Goal: Task Accomplishment & Management: Manage account settings

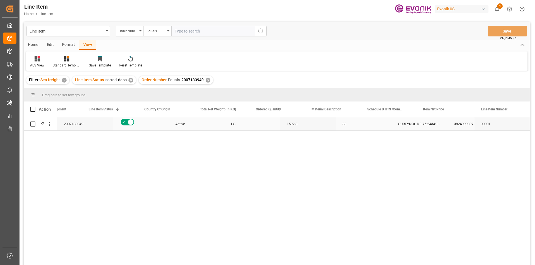
scroll to position [0, 87]
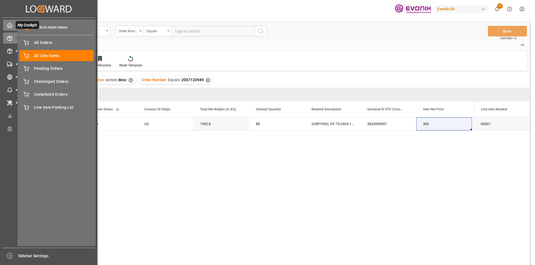
click at [6, 21] on div "My Cockpit My Cockpit" at bounding box center [48, 25] width 91 height 11
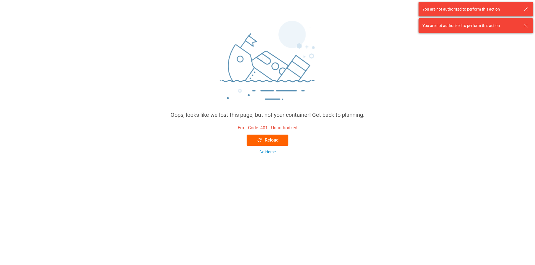
click at [268, 141] on div "Reload" at bounding box center [268, 140] width 22 height 7
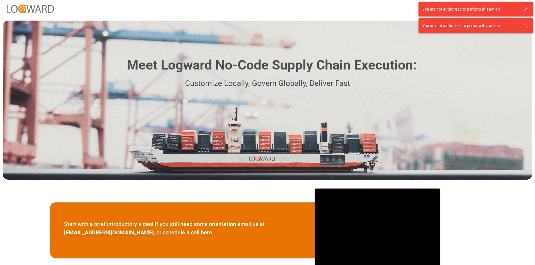
click at [526, 8] on icon at bounding box center [525, 9] width 7 height 7
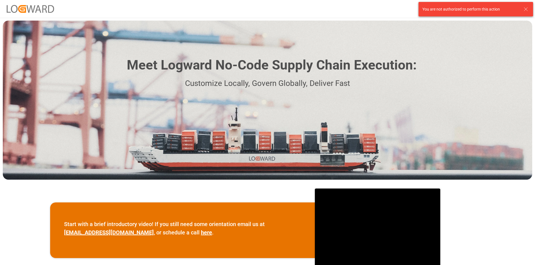
click at [526, 9] on icon at bounding box center [525, 9] width 7 height 7
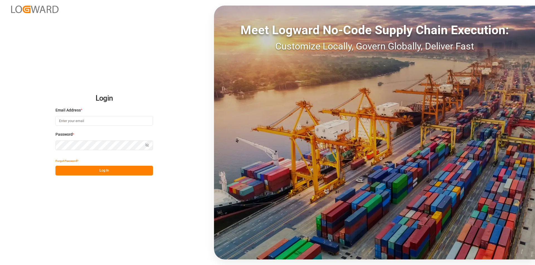
type input "[EMAIL_ADDRESS][DOMAIN_NAME]"
click at [95, 170] on button "Log In" at bounding box center [103, 171] width 97 height 10
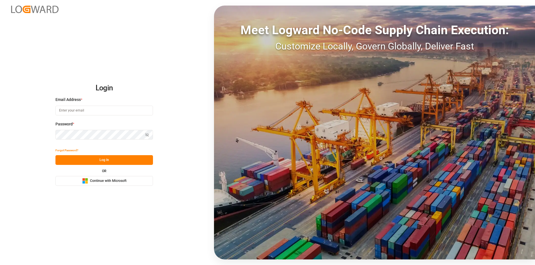
type input "[EMAIL_ADDRESS][DOMAIN_NAME]"
click at [98, 162] on button "Log In" at bounding box center [103, 160] width 97 height 10
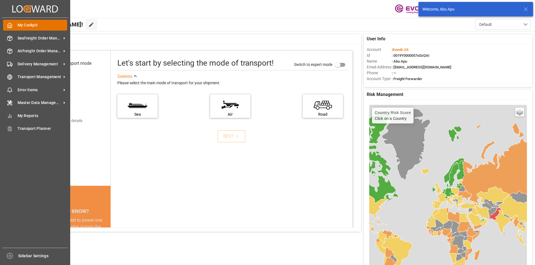
click at [9, 25] on icon at bounding box center [10, 26] width 6 height 6
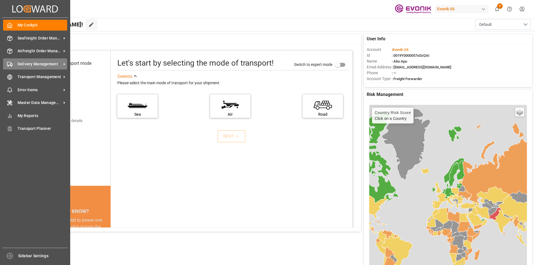
click at [29, 67] on span "Delivery Management" at bounding box center [40, 64] width 44 height 6
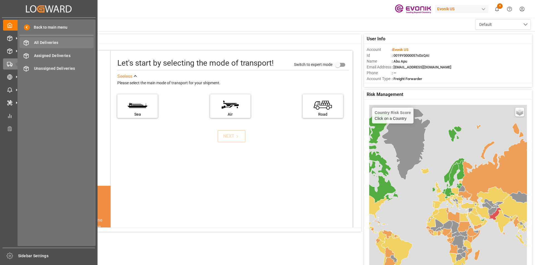
click at [50, 40] on div "All Deliveries All Deliveries" at bounding box center [56, 42] width 74 height 11
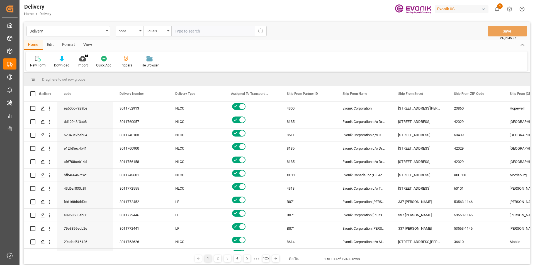
click at [90, 44] on div "View" at bounding box center [87, 44] width 17 height 9
click at [61, 62] on div "Standard Templates" at bounding box center [63, 62] width 36 height 12
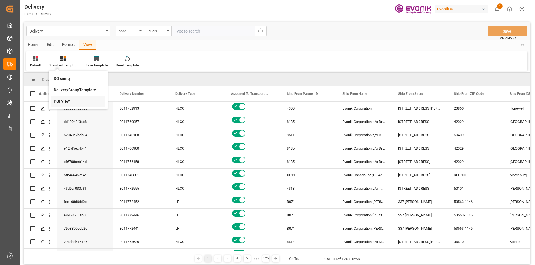
click at [62, 100] on div "PGI View" at bounding box center [78, 102] width 49 height 6
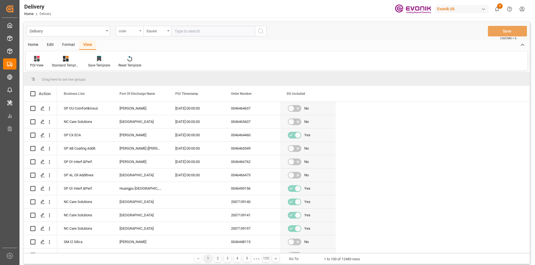
click at [136, 33] on div "code" at bounding box center [128, 30] width 19 height 6
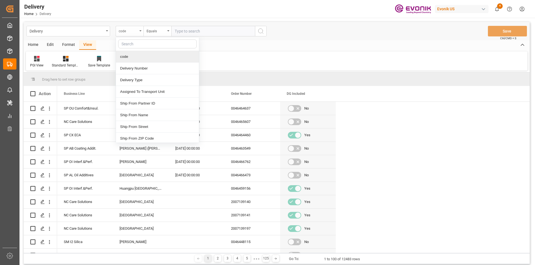
click at [136, 33] on div "code" at bounding box center [128, 30] width 19 height 6
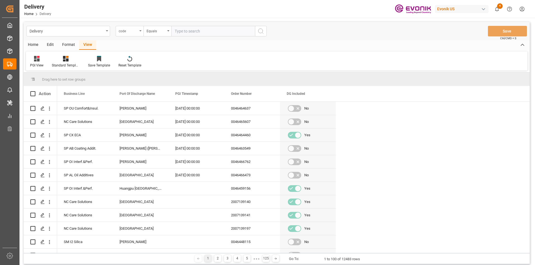
click at [136, 33] on div "code" at bounding box center [128, 30] width 19 height 6
type input "pgi"
click at [136, 59] on div "PGI Timestamp" at bounding box center [157, 57] width 83 height 12
click at [166, 31] on div "Equals" at bounding box center [157, 31] width 28 height 11
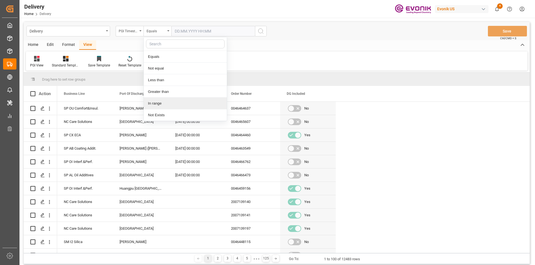
click at [156, 103] on div "In range" at bounding box center [185, 104] width 83 height 12
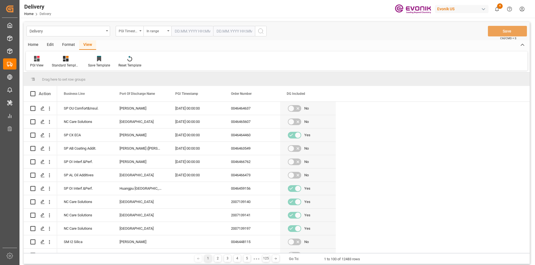
click at [203, 33] on input "text" at bounding box center [192, 31] width 42 height 11
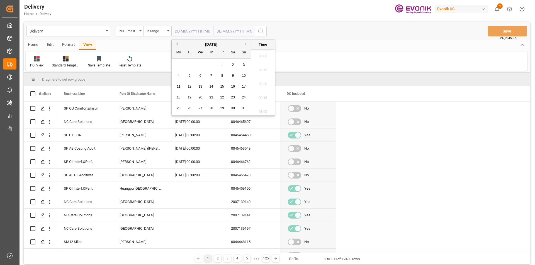
scroll to position [573, 0]
click at [201, 97] on span "20" at bounding box center [200, 98] width 4 height 4
type input "[DATE] 00:00"
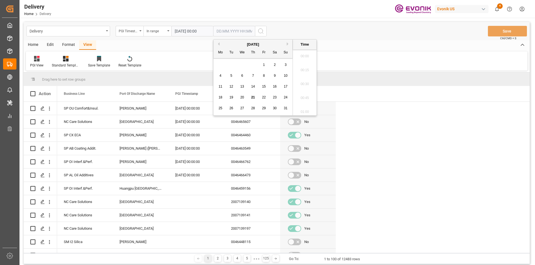
click at [233, 32] on input "text" at bounding box center [234, 31] width 42 height 11
click at [253, 97] on span "21" at bounding box center [253, 98] width 4 height 4
type input "[DATE] 00:00"
click at [261, 30] on icon "search button" at bounding box center [260, 31] width 7 height 7
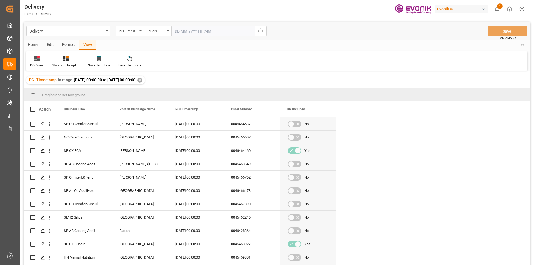
click at [32, 45] on div "Home" at bounding box center [33, 44] width 19 height 9
click at [61, 63] on div "Download" at bounding box center [62, 62] width 24 height 12
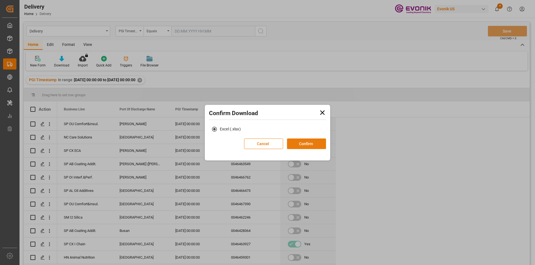
click at [303, 141] on button "Confirm" at bounding box center [306, 144] width 39 height 11
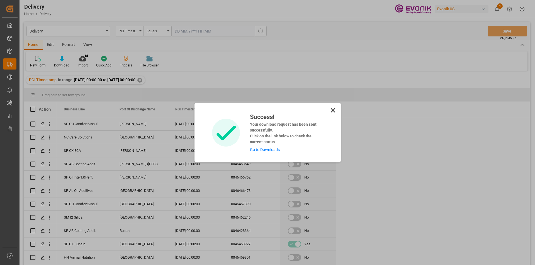
click at [269, 149] on link "Go to Downloads" at bounding box center [265, 150] width 30 height 4
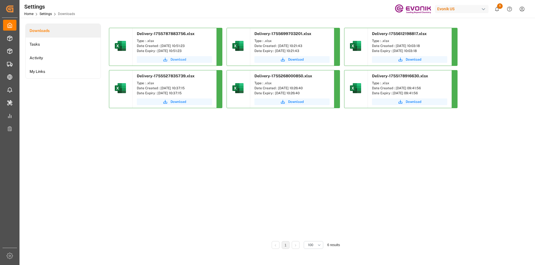
click at [174, 58] on span "Download" at bounding box center [178, 59] width 16 height 5
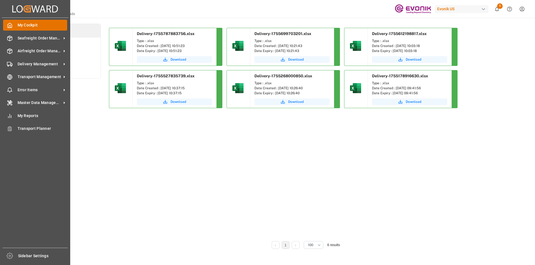
click at [12, 23] on icon at bounding box center [10, 26] width 6 height 6
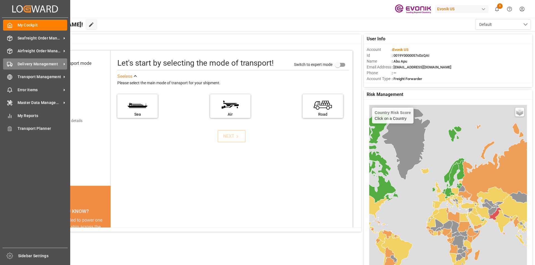
click at [28, 63] on span "Delivery Management" at bounding box center [40, 64] width 44 height 6
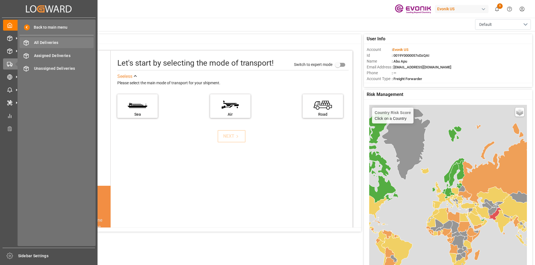
click at [53, 40] on span "All Deliveries" at bounding box center [64, 43] width 60 height 6
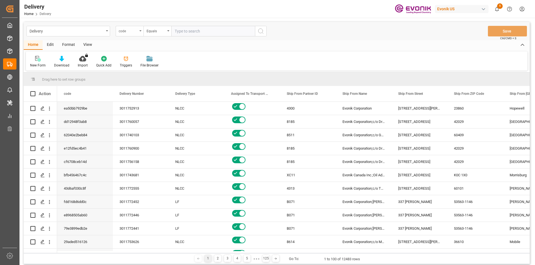
click at [140, 32] on div "code" at bounding box center [130, 31] width 28 height 11
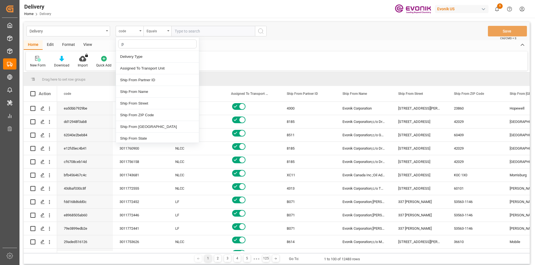
type input "pg"
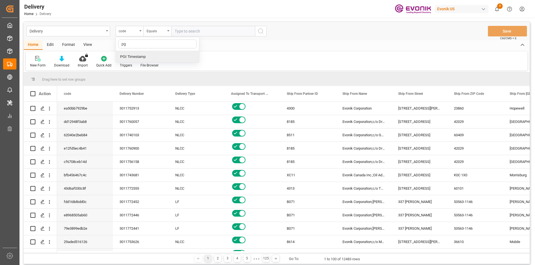
click at [141, 57] on div "PGI Timestamp" at bounding box center [157, 57] width 83 height 12
click at [167, 30] on div "Equals" at bounding box center [157, 31] width 28 height 11
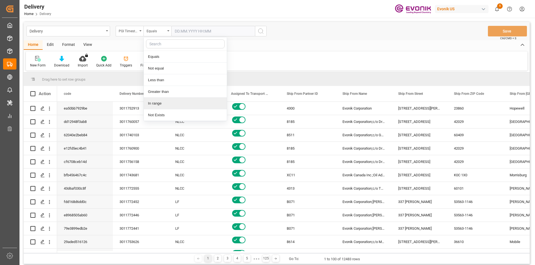
click at [158, 101] on div "In range" at bounding box center [185, 104] width 83 height 12
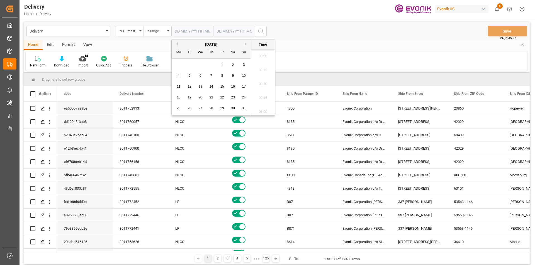
click at [202, 28] on input "text" at bounding box center [192, 31] width 42 height 11
click at [200, 97] on span "20" at bounding box center [200, 98] width 4 height 4
type input "20.08.2025 00:00"
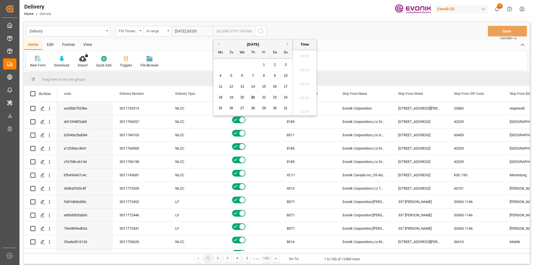
click at [230, 30] on input "text" at bounding box center [234, 31] width 42 height 11
click at [252, 97] on span "21" at bounding box center [253, 98] width 4 height 4
type input "21.08.2025 00:00"
click at [336, 44] on div "Home Edit Format View" at bounding box center [277, 44] width 506 height 9
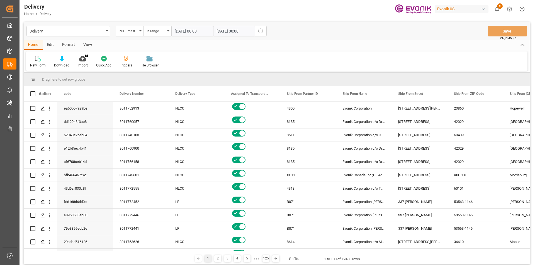
click at [264, 33] on icon "search button" at bounding box center [260, 31] width 7 height 7
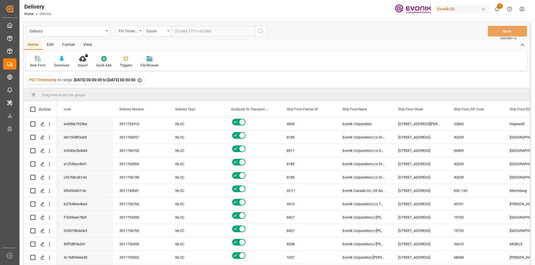
click at [30, 43] on div "Home" at bounding box center [33, 44] width 19 height 9
click at [59, 60] on icon at bounding box center [61, 59] width 5 height 6
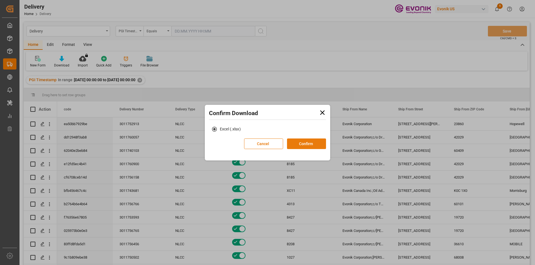
click at [303, 144] on button "Confirm" at bounding box center [306, 144] width 39 height 11
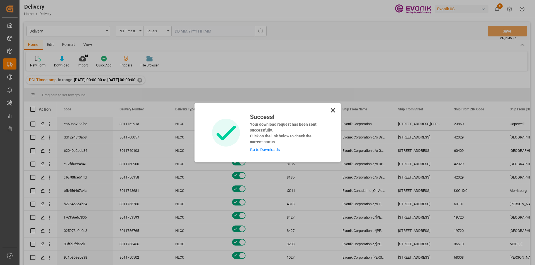
click at [263, 150] on link "Go to Downloads" at bounding box center [265, 150] width 30 height 4
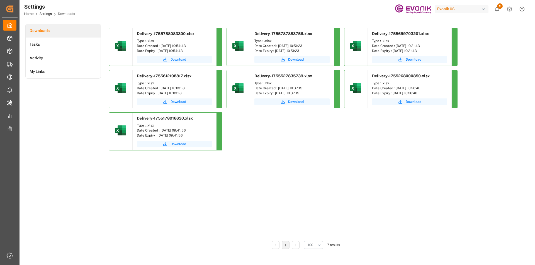
click at [175, 60] on span "Download" at bounding box center [178, 59] width 16 height 5
click at [297, 170] on div "Delivery-1755788083300.xlsx Type : .xlsx Date Created : 21.08.2025 10:54:43 Dat…" at bounding box center [306, 133] width 394 height 210
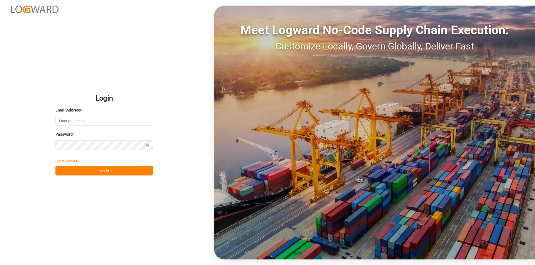
type input "[EMAIL_ADDRESS][DOMAIN_NAME]"
click button "Log In"
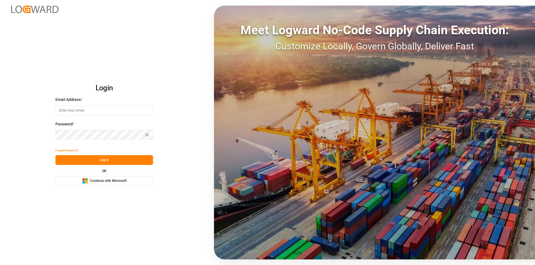
type input "[EMAIL_ADDRESS][DOMAIN_NAME]"
click at [82, 158] on button "Log In" at bounding box center [103, 160] width 97 height 10
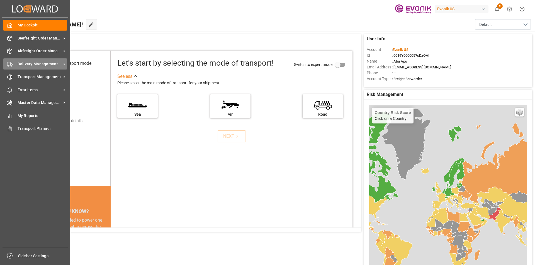
click at [28, 62] on span "Delivery Management" at bounding box center [40, 64] width 44 height 6
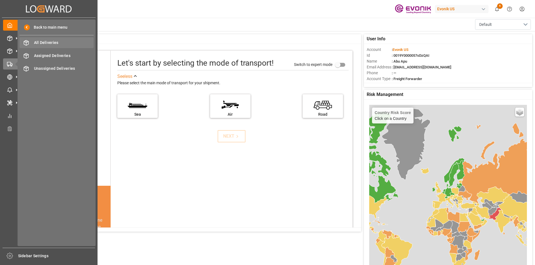
click at [48, 41] on span "All Deliveries" at bounding box center [64, 43] width 60 height 6
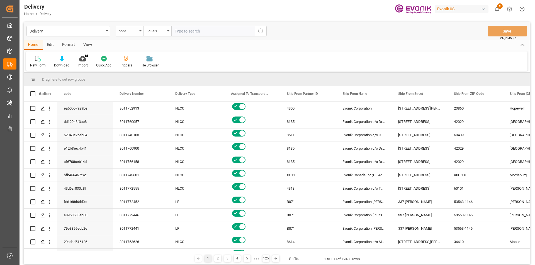
click at [135, 31] on div "code" at bounding box center [128, 30] width 19 height 6
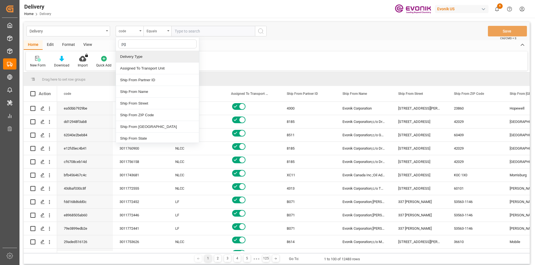
type input "pgi"
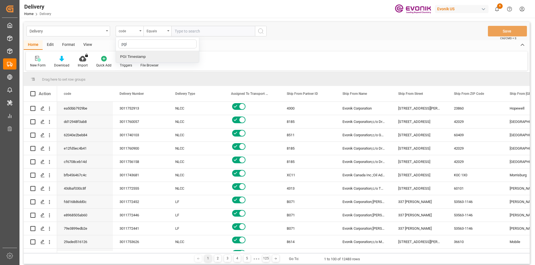
click at [134, 57] on div "PGI Timestamp" at bounding box center [157, 57] width 83 height 12
click at [87, 45] on div "View" at bounding box center [87, 44] width 17 height 9
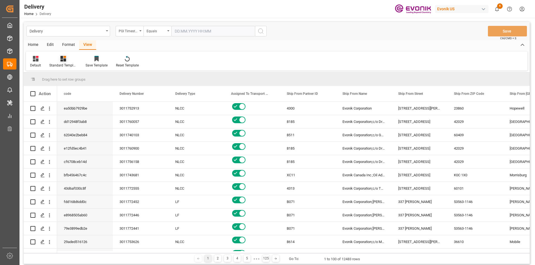
click at [60, 63] on div "Standard Templates" at bounding box center [63, 62] width 36 height 12
click at [61, 101] on div "PGI View" at bounding box center [78, 102] width 49 height 6
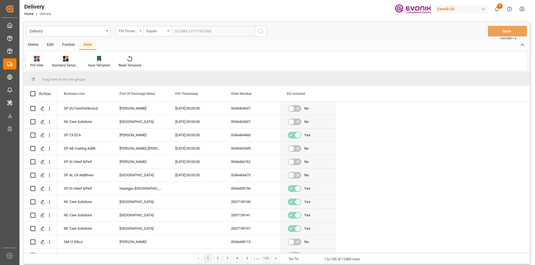
click at [141, 31] on icon "open menu" at bounding box center [140, 30] width 2 height 1
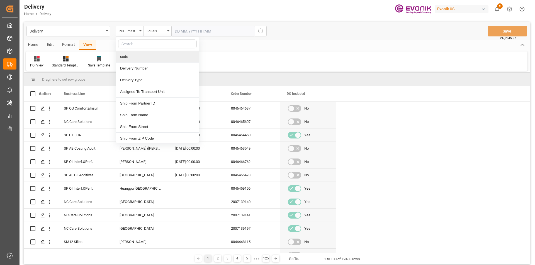
click at [132, 45] on input "text" at bounding box center [157, 44] width 79 height 9
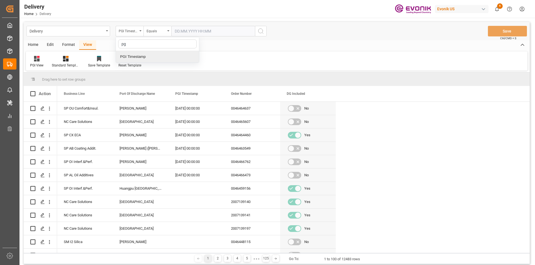
type input "pgi"
click at [138, 59] on div "PGI Timestamp" at bounding box center [157, 57] width 83 height 12
click at [168, 29] on div "Equals" at bounding box center [157, 31] width 28 height 11
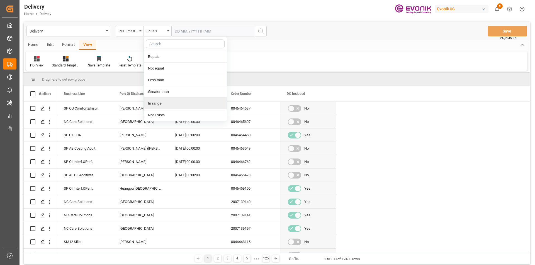
click at [158, 102] on div "In range" at bounding box center [185, 104] width 83 height 12
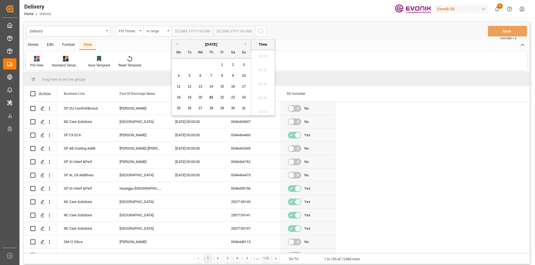
click at [197, 31] on input "text" at bounding box center [192, 31] width 42 height 11
click at [201, 96] on span "20" at bounding box center [200, 98] width 4 height 4
type input "20.08.2025 00:00"
click at [213, 31] on input "text" at bounding box center [192, 31] width 42 height 11
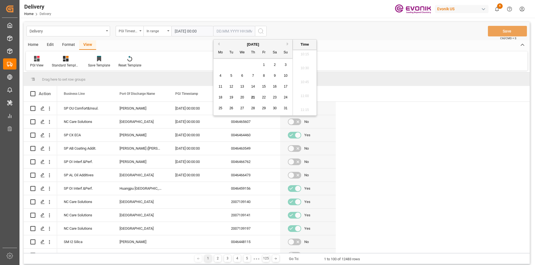
click at [252, 96] on span "21" at bounding box center [253, 98] width 4 height 4
type input "21.08.2025 00:00"
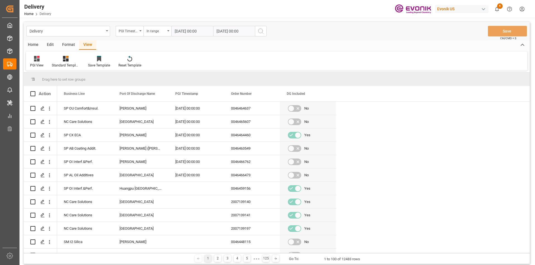
click at [262, 31] on icon "search button" at bounding box center [260, 31] width 7 height 7
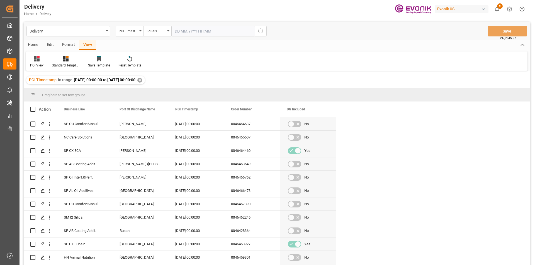
click at [36, 45] on div "Home" at bounding box center [33, 44] width 19 height 9
click at [63, 61] on icon at bounding box center [61, 59] width 5 height 6
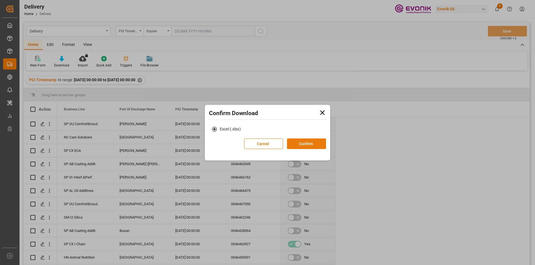
click at [300, 142] on button "Confirm" at bounding box center [306, 144] width 39 height 11
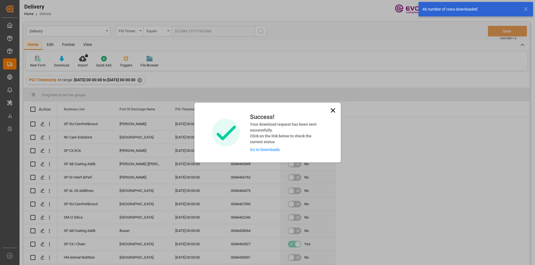
click at [270, 148] on link "Go to Downloads" at bounding box center [265, 150] width 30 height 4
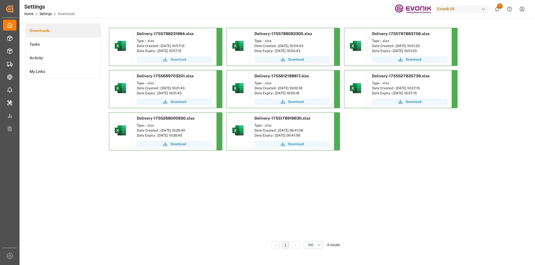
click at [177, 59] on span "Download" at bounding box center [178, 59] width 16 height 5
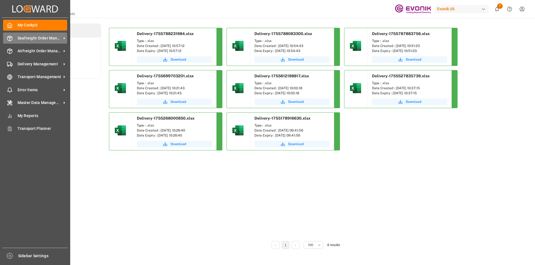
click at [33, 39] on span "Seafreight Order Management" at bounding box center [40, 38] width 44 height 6
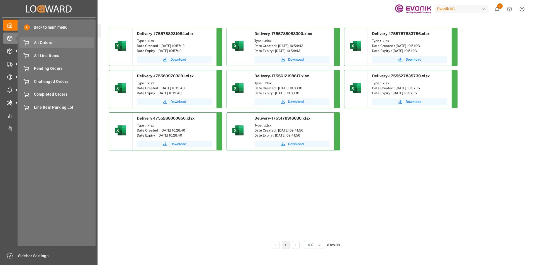
click at [41, 42] on span "All Orders" at bounding box center [64, 43] width 60 height 6
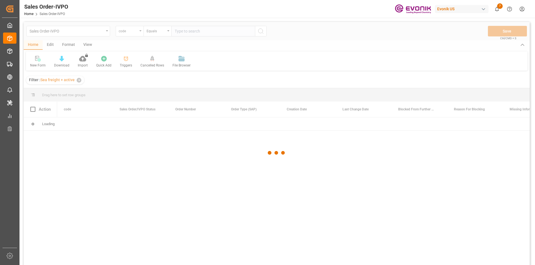
click at [139, 32] on div at bounding box center [277, 153] width 506 height 262
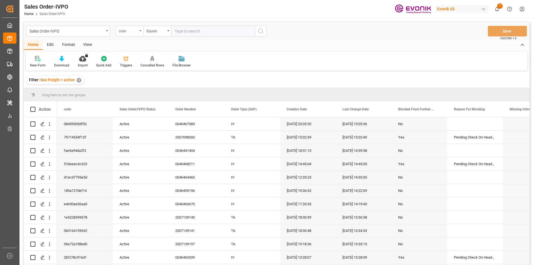
click at [139, 32] on div "code" at bounding box center [130, 31] width 28 height 11
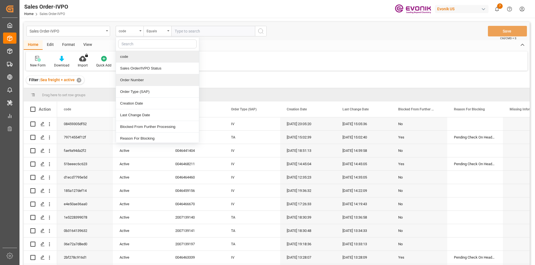
click at [131, 79] on div "Order Number" at bounding box center [157, 80] width 83 height 12
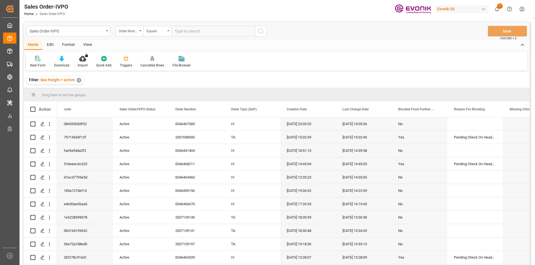
click at [191, 31] on input "text" at bounding box center [213, 31] width 84 height 11
paste input "2007145145"
type input "2007145145"
click at [262, 31] on icon "search button" at bounding box center [260, 31] width 7 height 7
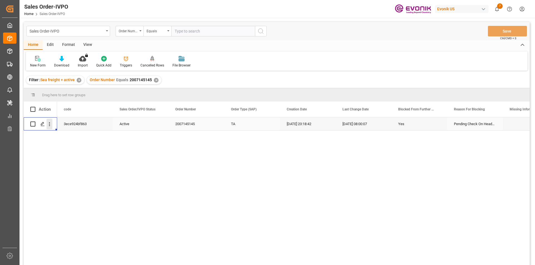
click at [50, 125] on icon "open menu" at bounding box center [50, 124] width 6 height 6
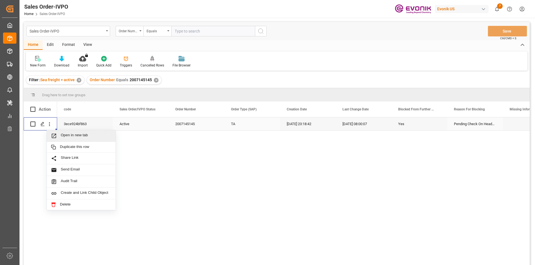
click at [73, 135] on span "Open in new tab" at bounding box center [86, 136] width 51 height 6
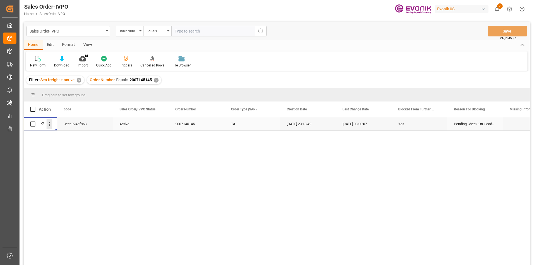
click at [49, 125] on icon "open menu" at bounding box center [49, 125] width 1 height 4
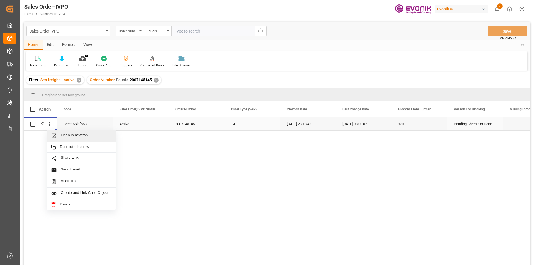
click at [70, 136] on span "Open in new tab" at bounding box center [86, 136] width 51 height 6
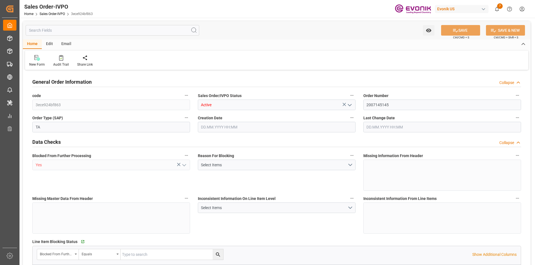
type input "AUMEL"
type input "0"
type input "1"
type input "1910.4"
type input "[DATE] 23:18"
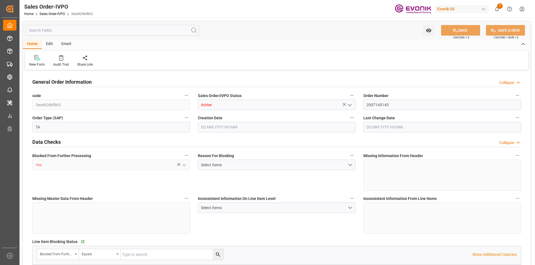
type input "[DATE] 08:00"
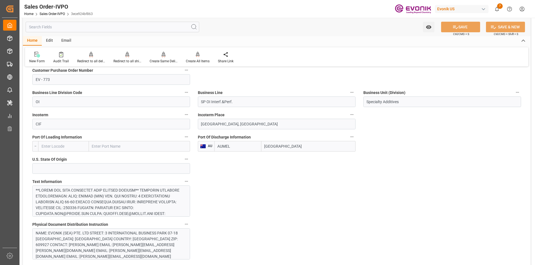
scroll to position [362, 0]
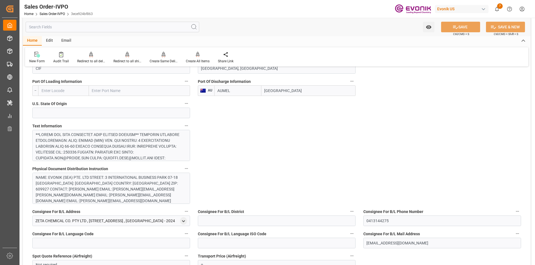
click at [156, 149] on div at bounding box center [109, 228] width 147 height 193
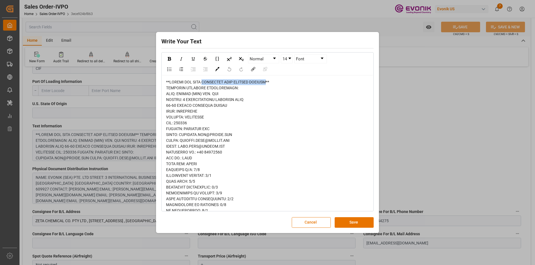
drag, startPoint x: 205, startPoint y: 82, endPoint x: 272, endPoint y: 83, distance: 67.7
copy span "SHIPMENTS WITH [PERSON_NAME]"
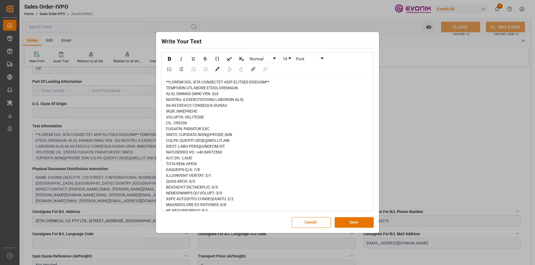
copy span "**PLEASE NOT BOOK SHIPMENTS WITH HENNING HARDERS**"
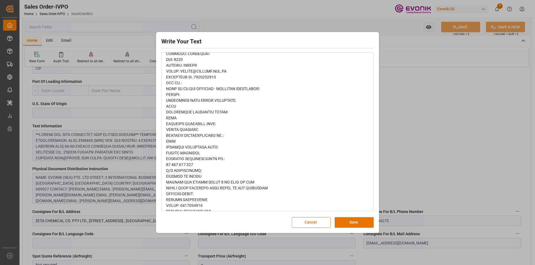
scroll to position [299, 0]
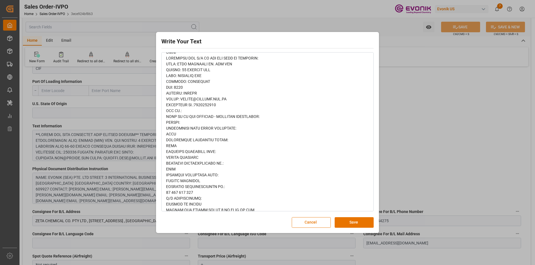
click at [412, 119] on div "Write Your Text Normal 14 Font Cancel Save" at bounding box center [267, 132] width 535 height 265
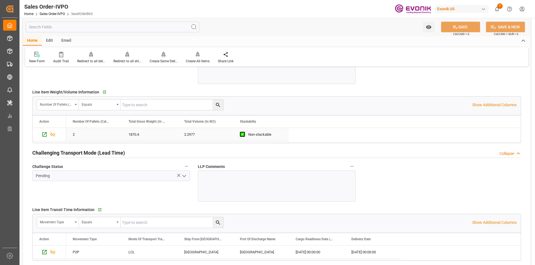
scroll to position [836, 0]
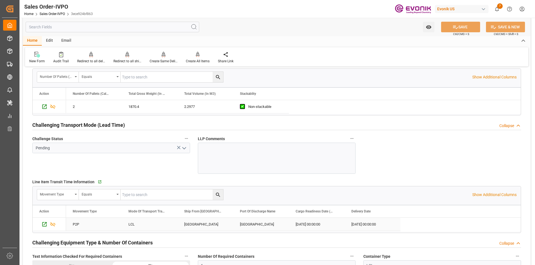
click at [186, 225] on div "[GEOGRAPHIC_DATA]" at bounding box center [205, 224] width 56 height 13
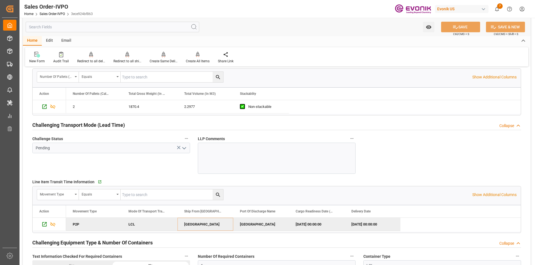
scroll to position [891, 0]
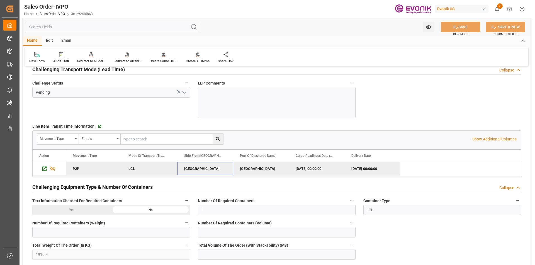
click at [208, 168] on div "[GEOGRAPHIC_DATA]" at bounding box center [205, 168] width 56 height 13
click at [45, 168] on icon "Press SPACE to deselect this row." at bounding box center [44, 169] width 4 height 4
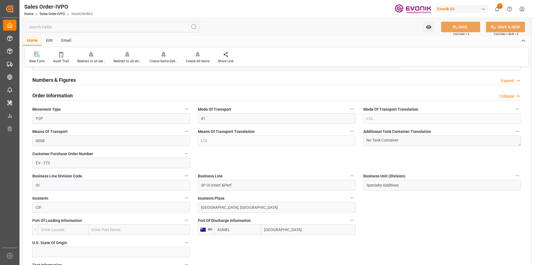
scroll to position [167, 0]
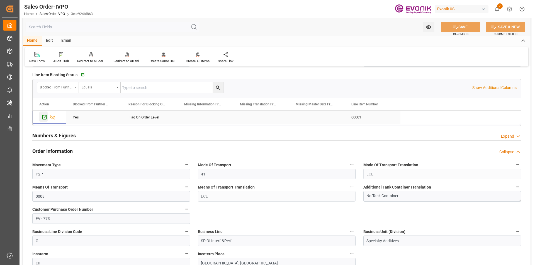
click at [44, 118] on icon "Press SPACE to select this row." at bounding box center [44, 117] width 4 height 4
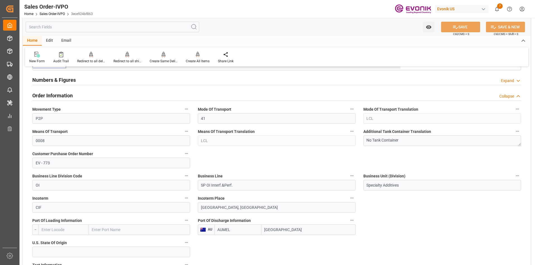
scroll to position [279, 0]
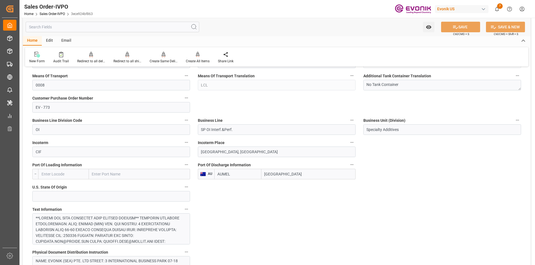
click at [276, 175] on input "[GEOGRAPHIC_DATA]" at bounding box center [308, 174] width 94 height 11
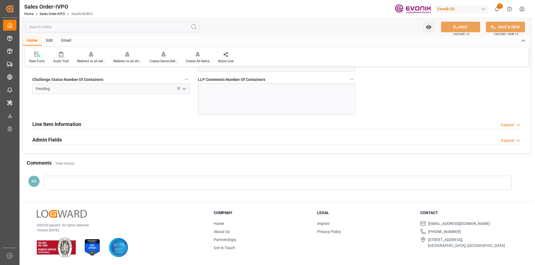
scroll to position [1033, 0]
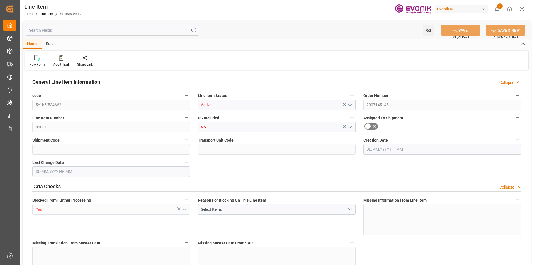
type input "2"
type input "1870.4"
type input "1741.6"
type input "2.2977"
type input "8"
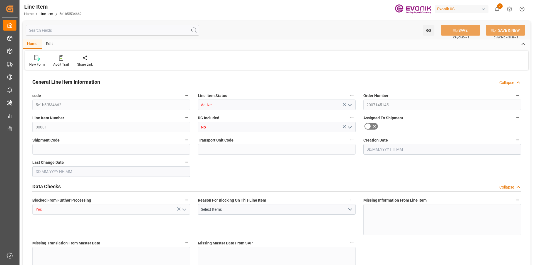
type input "24800.38"
type input "8"
type input "1870.4"
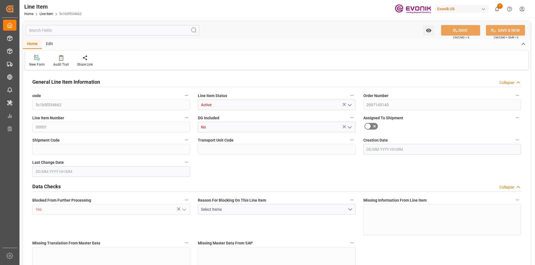
type input "1910.4"
type input "1741.6"
type input "2.2977"
type input "2297.696"
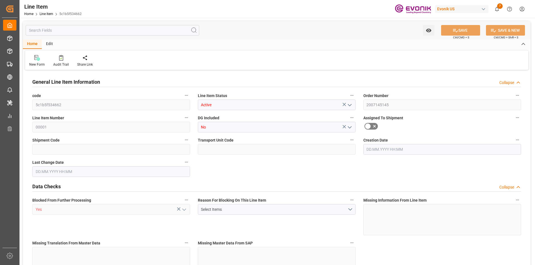
type input "0"
type input "[DATE] 23:18"
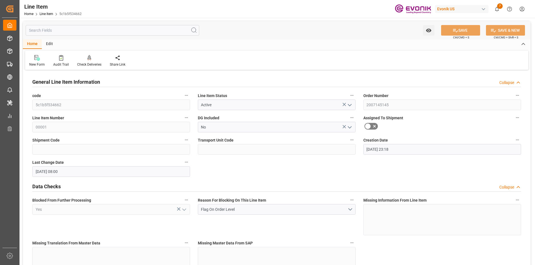
type input "[DATE] 08:00"
type input "[DATE]"
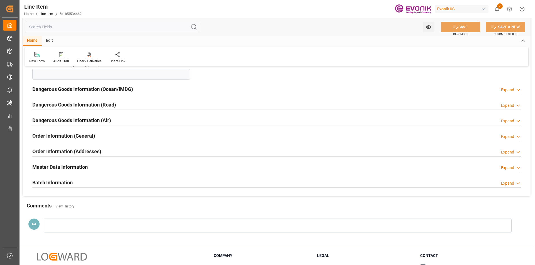
scroll to position [613, 0]
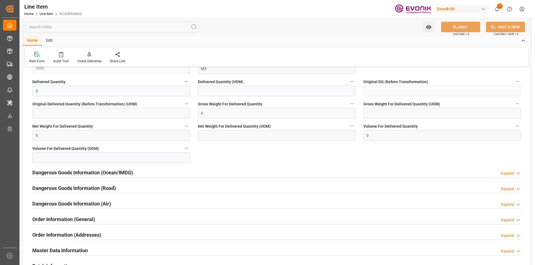
click at [97, 26] on input "text" at bounding box center [113, 27] width 174 height 11
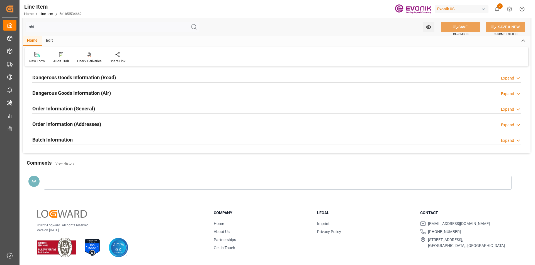
scroll to position [74, 0]
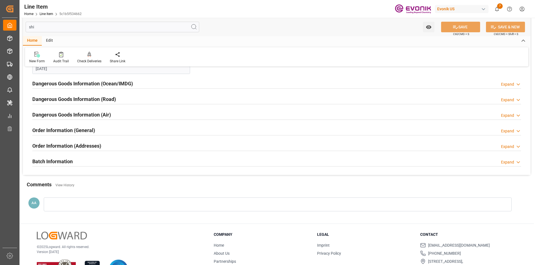
type input "shi"
click at [65, 129] on h2 "Order Information (General)" at bounding box center [63, 131] width 63 height 8
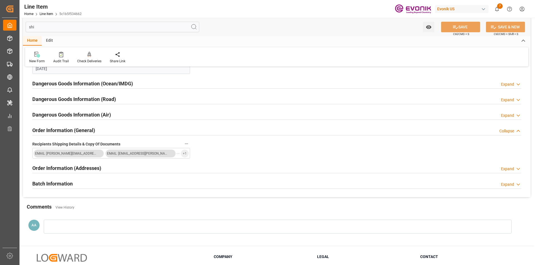
click at [65, 129] on h2 "Order Information (General)" at bounding box center [63, 131] width 63 height 8
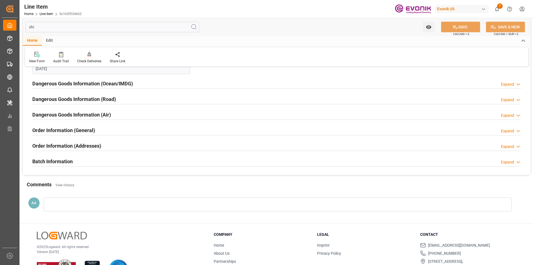
click at [65, 144] on h2 "Order Information (Addresses)" at bounding box center [66, 146] width 69 height 8
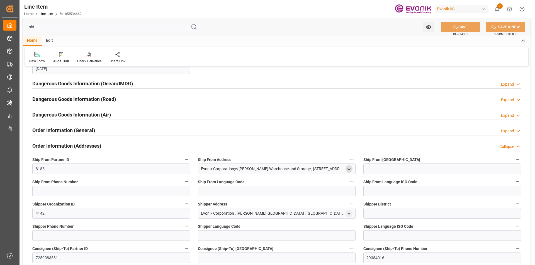
click at [347, 169] on icon "open menu" at bounding box center [348, 169] width 5 height 5
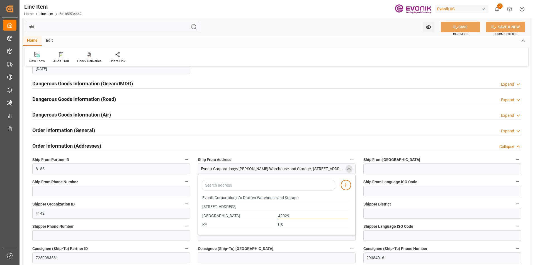
click at [283, 215] on input "42029" at bounding box center [313, 216] width 70 height 6
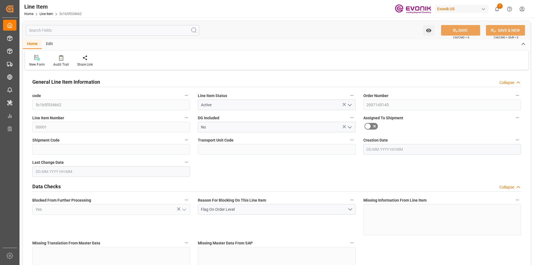
type input "2"
type input "1870.4"
type input "1741.6"
type input "2.2977"
type input "8"
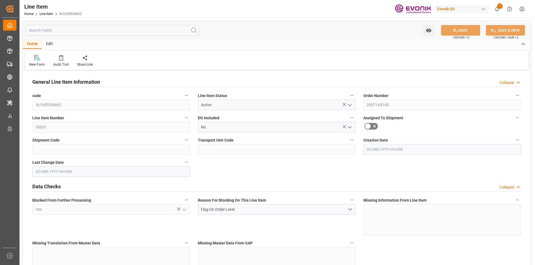
type input "24800.38"
type input "8"
type input "1870.4"
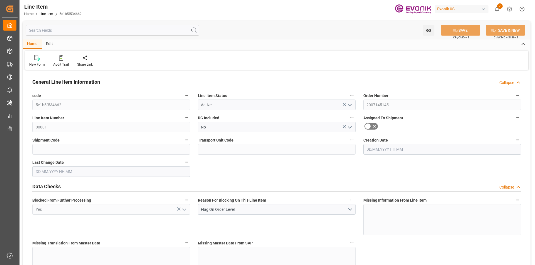
type input "1910.4"
type input "1741.6"
type input "2.2977"
type input "2297.696"
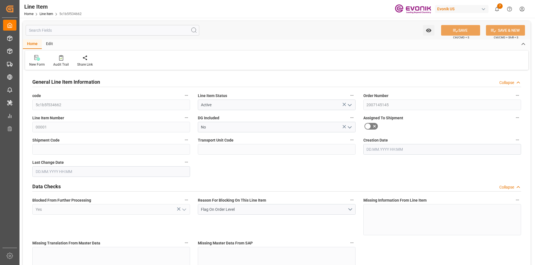
type input "0"
type input "[DATE] 23:18"
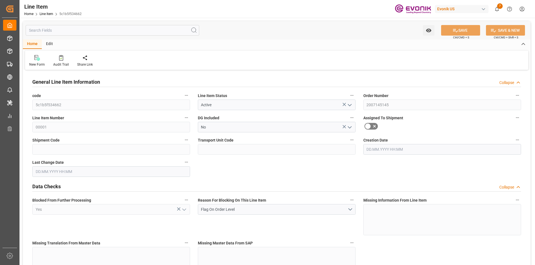
type input "[DATE] 08:00"
type input "19.11.2025"
type input "25.09.2025"
type input "18.09.2025"
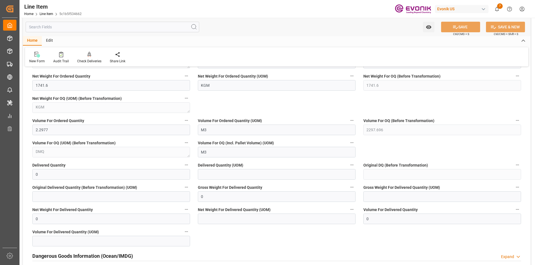
scroll to position [641, 0]
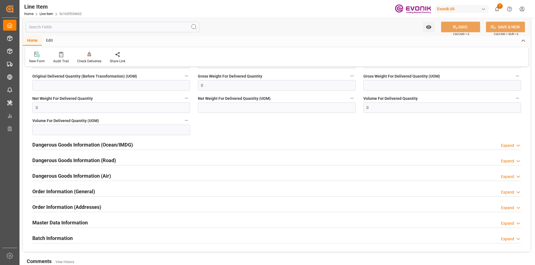
click at [72, 207] on h2 "Order Information (Addresses)" at bounding box center [66, 208] width 69 height 8
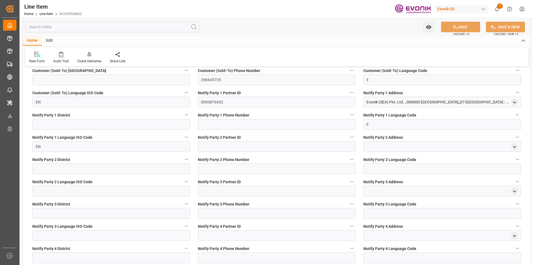
scroll to position [947, 0]
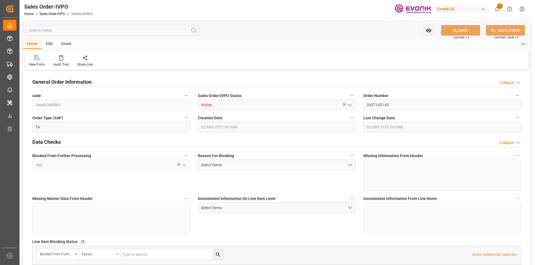
type input "AUMEL"
type input "0"
type input "1"
type input "1910.4"
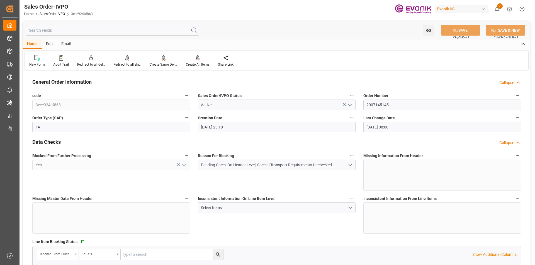
type input "[DATE] 23:18"
type input "[DATE] 08:00"
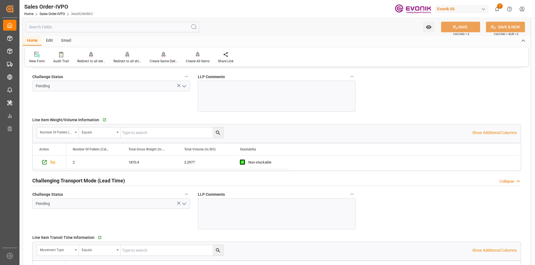
scroll to position [891, 0]
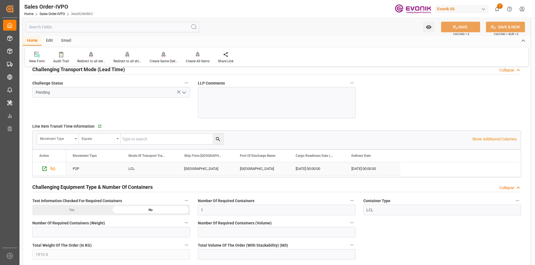
click at [315, 169] on div "[DATE] 00:00:00" at bounding box center [317, 168] width 56 height 13
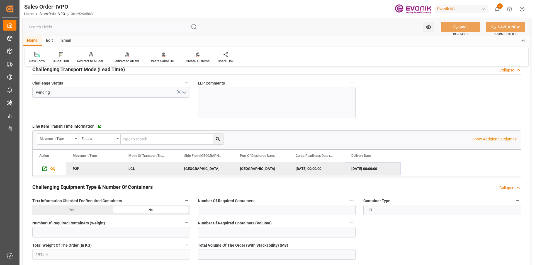
click at [369, 170] on div "2025-11-19 00:00:00" at bounding box center [373, 168] width 56 height 13
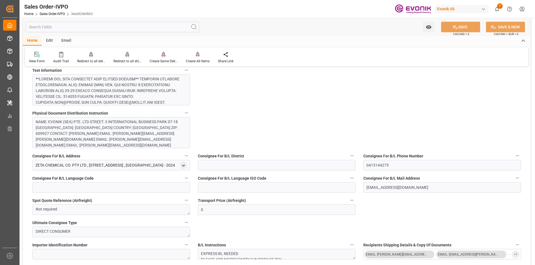
scroll to position [362, 0]
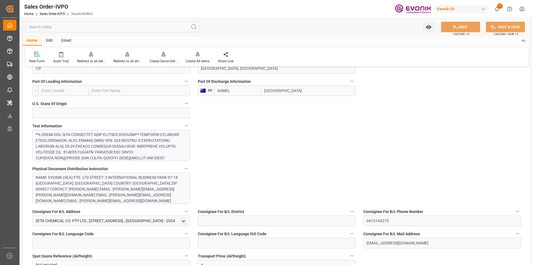
click at [161, 149] on div at bounding box center [109, 228] width 147 height 193
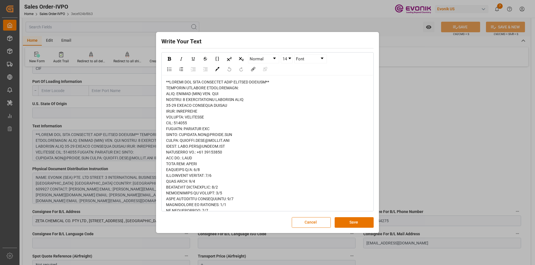
click at [419, 125] on div "Write Your Text Normal 14 Font Cancel Save" at bounding box center [267, 132] width 535 height 265
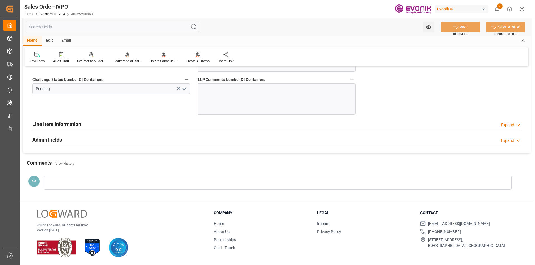
scroll to position [1033, 0]
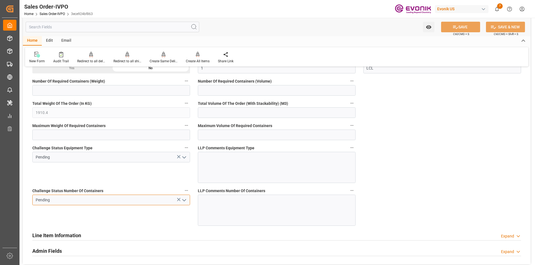
click at [165, 201] on input "Pending" at bounding box center [111, 200] width 158 height 11
click at [185, 201] on icon "open menu" at bounding box center [184, 200] width 7 height 7
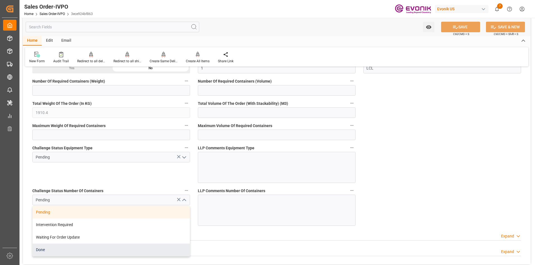
click at [91, 248] on div "Done" at bounding box center [111, 250] width 157 height 13
type input "Done"
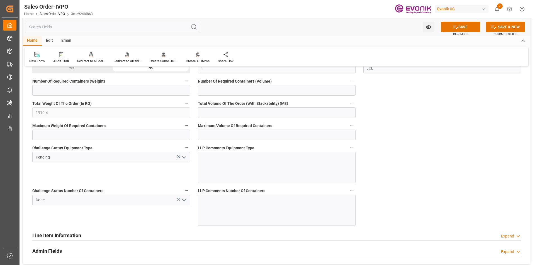
click at [184, 156] on icon "open menu" at bounding box center [184, 157] width 7 height 7
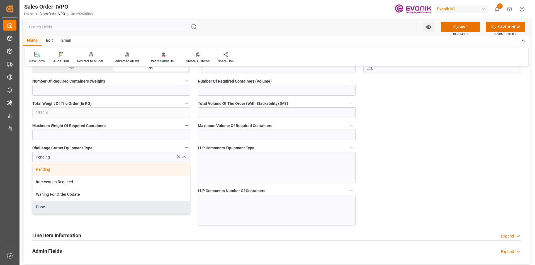
click at [106, 207] on div "Done" at bounding box center [111, 207] width 157 height 13
type input "Done"
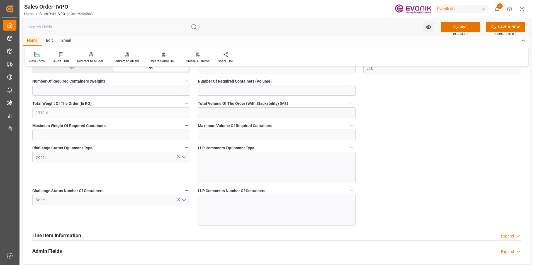
scroll to position [978, 0]
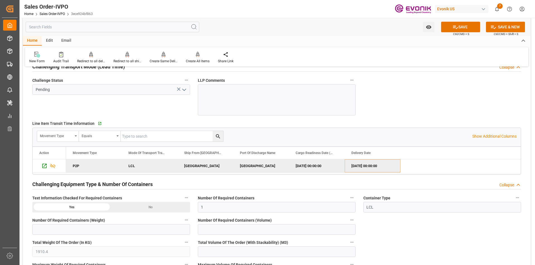
scroll to position [838, 0]
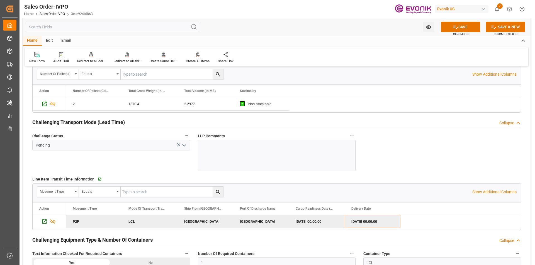
click at [185, 146] on polyline "open menu" at bounding box center [183, 146] width 3 height 2
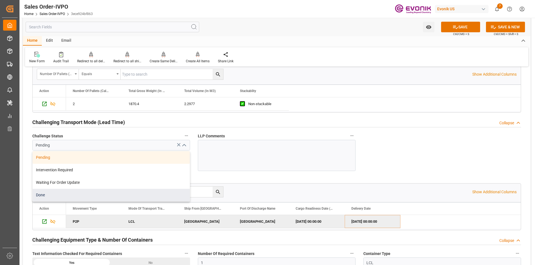
click at [125, 195] on div "Done" at bounding box center [111, 195] width 157 height 13
type input "Done"
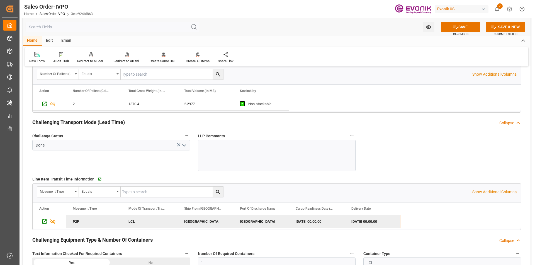
scroll to position [727, 0]
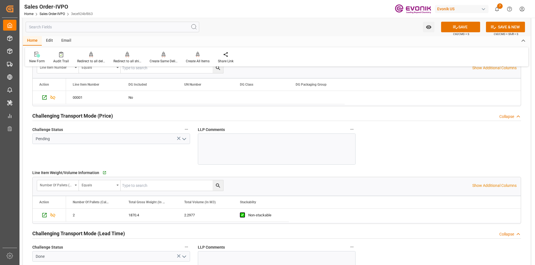
click at [184, 139] on polyline "open menu" at bounding box center [183, 139] width 3 height 2
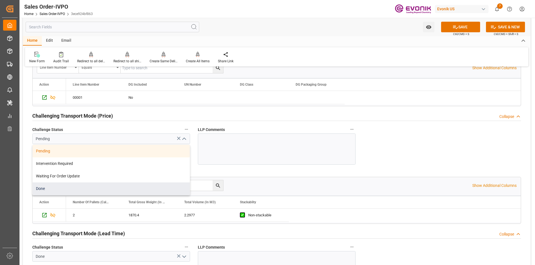
click at [115, 190] on div "Done" at bounding box center [111, 189] width 157 height 13
type input "Done"
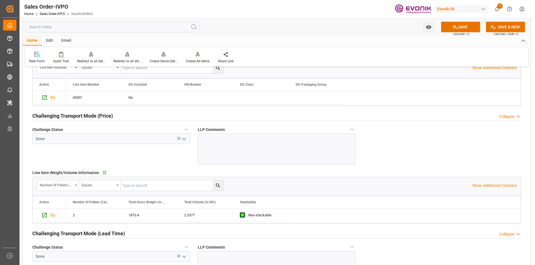
scroll to position [643, 0]
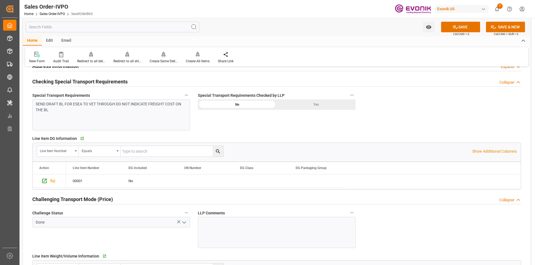
click at [55, 110] on div "SEND DRAFT BL FOR ESEA TO VET THROUGH DO NOT INDICATE FREIGHT COST ON THE BL" at bounding box center [109, 107] width 147 height 12
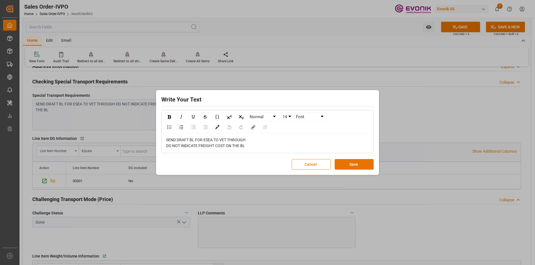
click at [55, 110] on div "Write Your Text Normal 14 Font SEND DRAFT BL FOR ESEA TO VET THROUGH DO NOT IND…" at bounding box center [267, 132] width 535 height 265
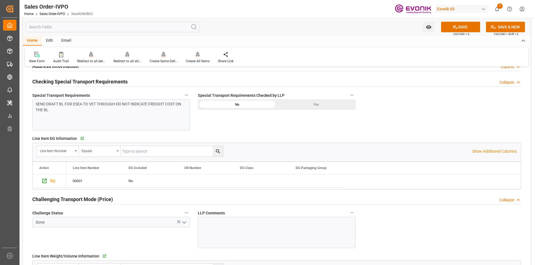
click at [55, 110] on div "SEND DRAFT BL FOR ESEA TO VET THROUGH DO NOT INDICATE FREIGHT COST ON THE BL" at bounding box center [109, 107] width 147 height 12
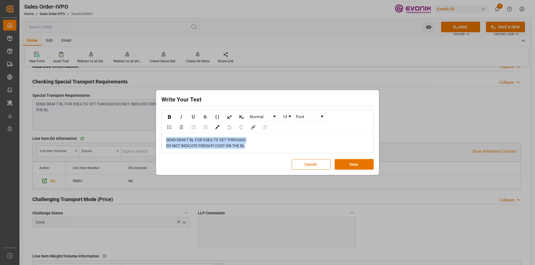
drag, startPoint x: 248, startPoint y: 146, endPoint x: 165, endPoint y: 140, distance: 82.9
click at [165, 140] on div "SEND DRAFT BL FOR ESEA TO VET THROUGH DO NOT INDICATE FREIGHT COST ON THE BL" at bounding box center [267, 142] width 211 height 19
copy span "SEND DRAFT BL FOR ESEA TO VET THROUGH DO NOT INDICATE FREIGHT COST ON THE BL"
click at [402, 130] on div "Write Your Text Normal 14 Font SEND DRAFT BL FOR ESEA TO VET THROUGH DO NOT IND…" at bounding box center [267, 132] width 535 height 265
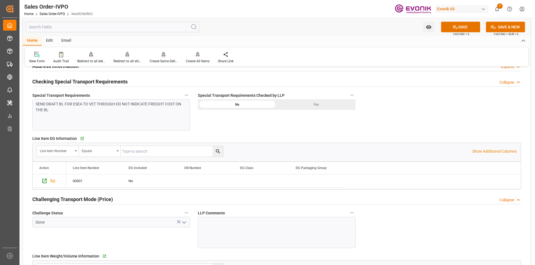
click at [307, 103] on div "Yes" at bounding box center [316, 104] width 79 height 11
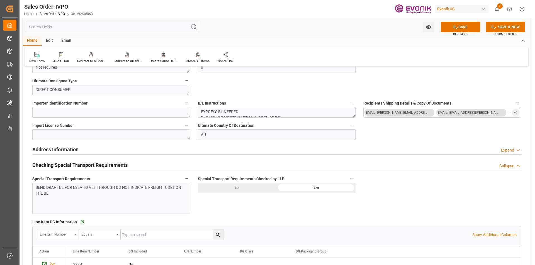
scroll to position [532, 0]
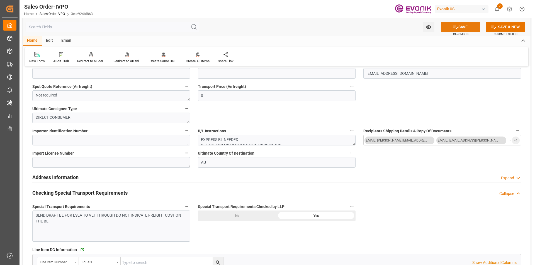
click at [463, 28] on button "SAVE" at bounding box center [460, 27] width 39 height 11
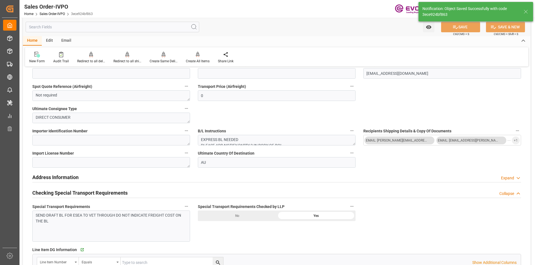
type input "[DATE] 15:52"
type input "No"
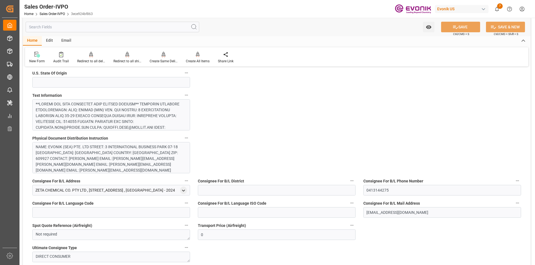
scroll to position [309, 0]
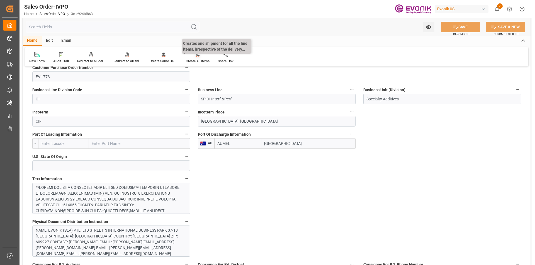
click at [197, 58] on div "Create All Items" at bounding box center [198, 58] width 32 height 12
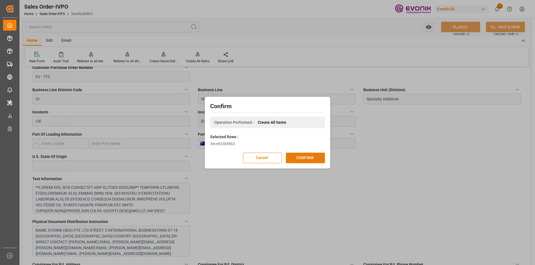
click at [307, 158] on button "CONFIRM" at bounding box center [305, 158] width 39 height 11
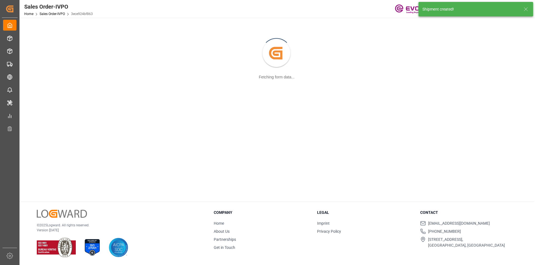
scroll to position [60, 0]
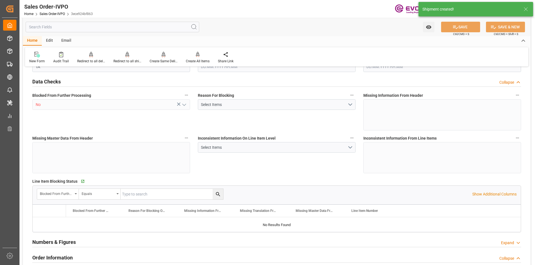
type input "AUMEL"
type input "0"
type input "1"
type input "1910.4"
type input "20.08.2025 23:18"
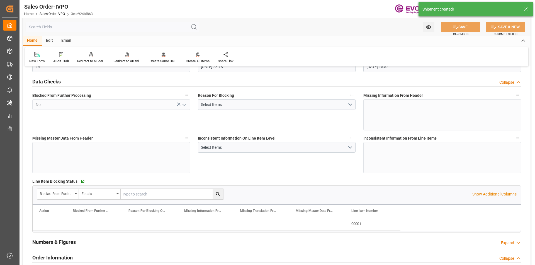
type input "[DATE] 15:52"
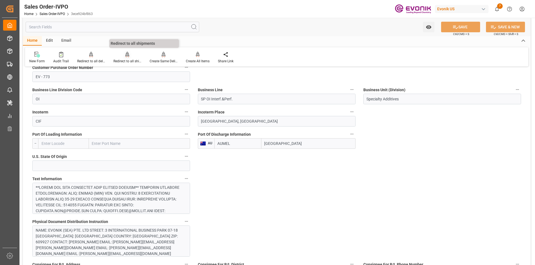
click at [128, 60] on div "Redirect to all shipments" at bounding box center [127, 61] width 28 height 5
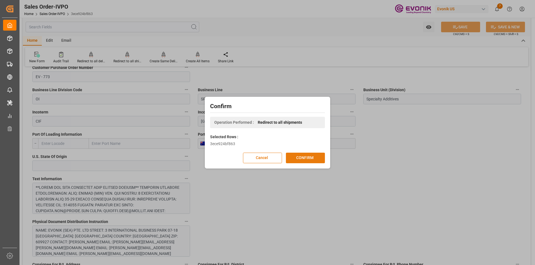
click at [308, 156] on button "CONFIRM" at bounding box center [305, 158] width 39 height 11
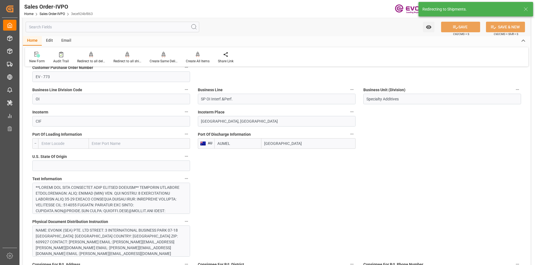
type input "20.08.2025 23:18"
type input "[DATE] 15:52"
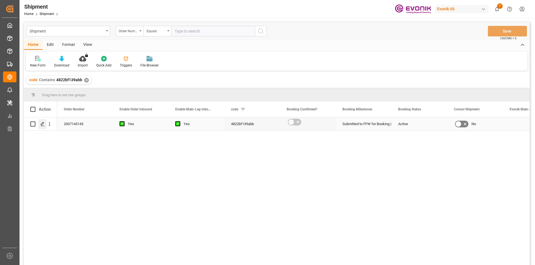
click at [42, 126] on icon "Press SPACE to select this row." at bounding box center [42, 124] width 4 height 4
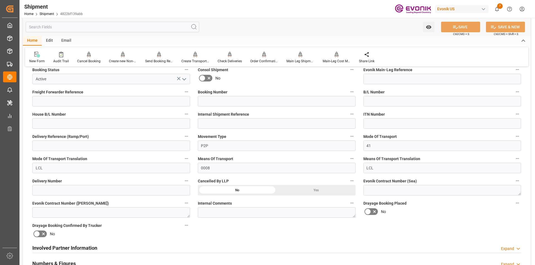
scroll to position [251, 0]
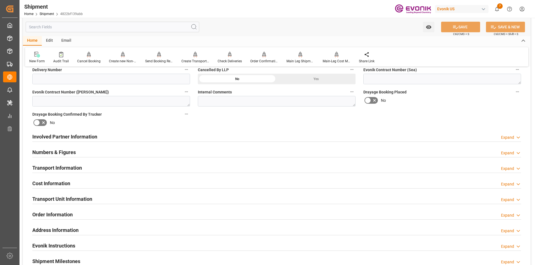
click at [77, 137] on h2 "Involved Partner Information" at bounding box center [64, 137] width 65 height 8
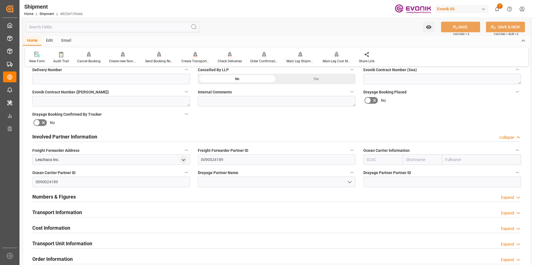
click at [372, 158] on input "text" at bounding box center [382, 160] width 39 height 11
type input "b"
type input "a"
type input "h"
click at [372, 174] on b "ALRB" at bounding box center [372, 172] width 10 height 4
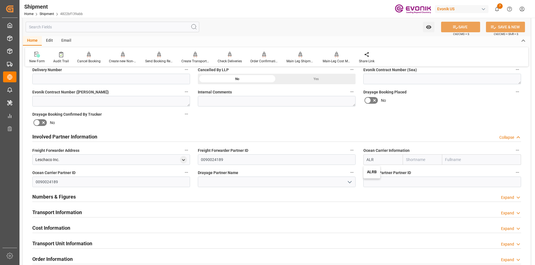
type input "ALRB"
type input "AC Containerline"
type input "AC Containerline GmbH"
type input "ALRB"
click at [350, 184] on icon "open menu" at bounding box center [349, 182] width 7 height 7
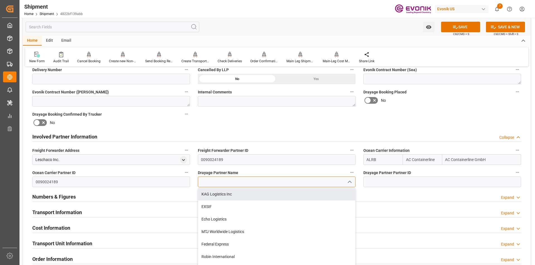
click at [283, 184] on input at bounding box center [277, 182] width 158 height 11
click at [253, 194] on div "Estes Express Lines" at bounding box center [276, 194] width 157 height 13
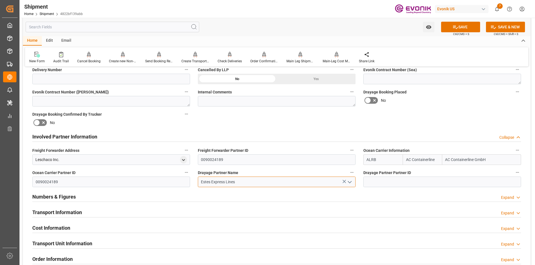
type input "Estes Express Lines"
click at [470, 23] on button "SAVE" at bounding box center [460, 27] width 39 height 11
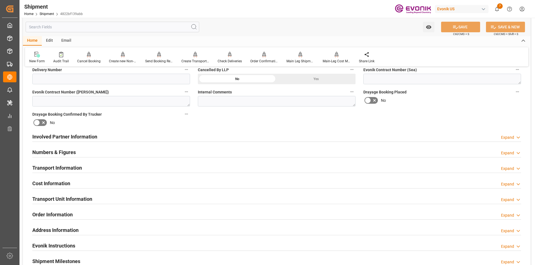
click at [67, 168] on h2 "Transport Information" at bounding box center [57, 168] width 50 height 8
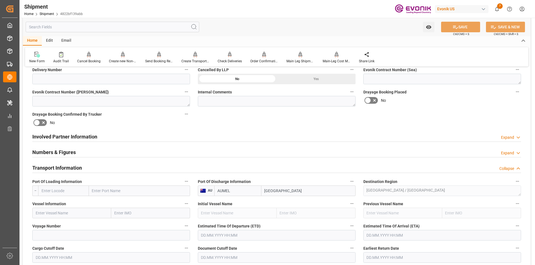
click at [66, 191] on input "text" at bounding box center [63, 191] width 51 height 11
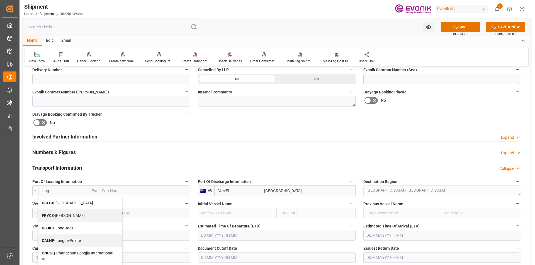
click at [66, 205] on span "USLGB - Long Beach" at bounding box center [67, 203] width 51 height 4
type input "USLGB"
type input "[GEOGRAPHIC_DATA]"
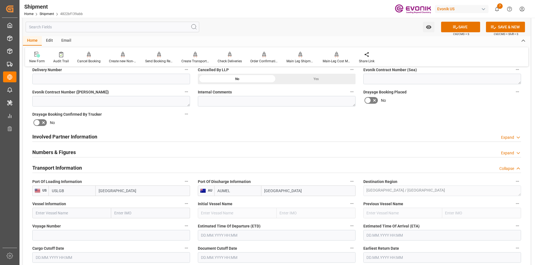
scroll to position [279, 0]
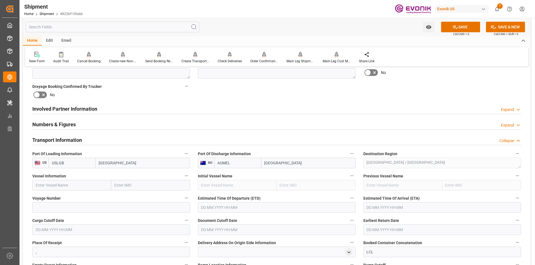
type input "USLGB"
click at [68, 182] on input "text" at bounding box center [71, 185] width 79 height 11
click at [68, 185] on input "text" at bounding box center [71, 185] width 79 height 11
paste input "CMA CGM DUTCH HARBOR / 541S"
type input "CMA CGM [GEOGRAPHIC_DATA]"
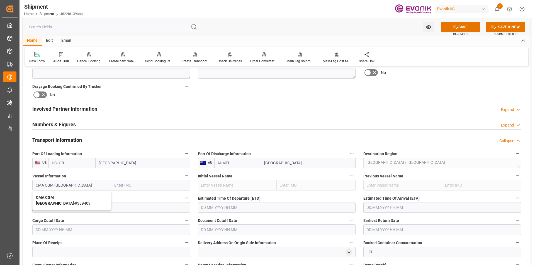
click at [86, 197] on span "CMA CGM DUTCH HARBOR - 9389409" at bounding box center [63, 201] width 55 height 10
type input "9389409"
type input "CMA CGM [GEOGRAPHIC_DATA]"
click at [83, 206] on input at bounding box center [111, 207] width 158 height 11
paste input "CMA CGM DUTCH HARBOR / 541S"
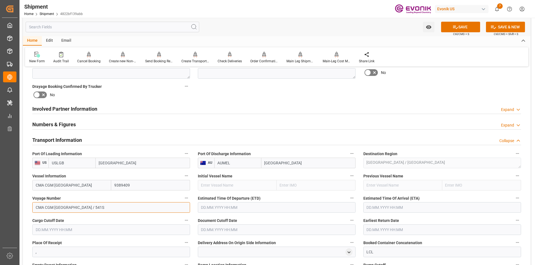
click at [87, 208] on input "CMA CGM DUTCH HARBOR / 541S" at bounding box center [111, 207] width 158 height 11
type input "541S"
click at [79, 218] on label "Cargo Cutoff Date" at bounding box center [111, 221] width 158 height 8
click at [183, 218] on button "Cargo Cutoff Date" at bounding box center [186, 220] width 7 height 7
click at [243, 207] on div at bounding box center [267, 132] width 535 height 265
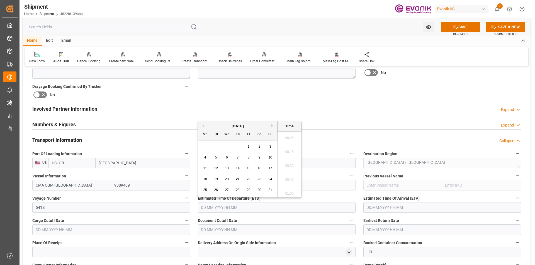
click at [221, 207] on input "text" at bounding box center [277, 207] width 158 height 11
click at [270, 126] on div "August 2025" at bounding box center [237, 127] width 79 height 6
click at [272, 125] on button "Next Month" at bounding box center [272, 125] width 3 height 3
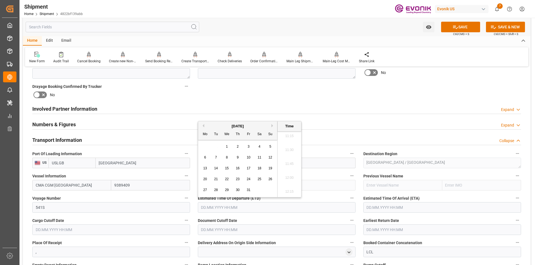
click at [207, 180] on span "20" at bounding box center [205, 179] width 4 height 4
type input "20.10.2025 00:00"
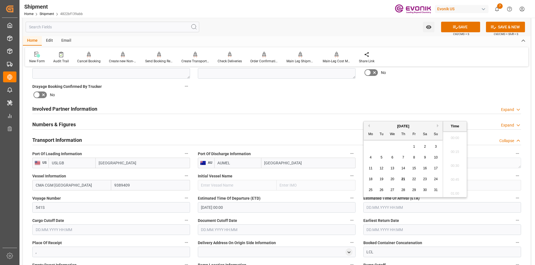
click at [370, 208] on input "text" at bounding box center [442, 207] width 158 height 11
click at [437, 126] on button "Next Month" at bounding box center [438, 125] width 3 height 3
click at [402, 180] on span "20" at bounding box center [403, 179] width 4 height 4
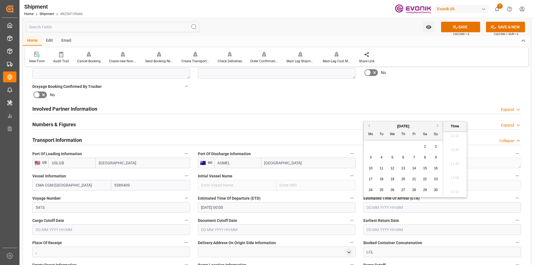
type input "20.11.2025 00:00"
click at [404, 217] on label "Earliest Return Date" at bounding box center [442, 221] width 158 height 8
click at [514, 217] on button "Earliest Return Date" at bounding box center [517, 220] width 7 height 7
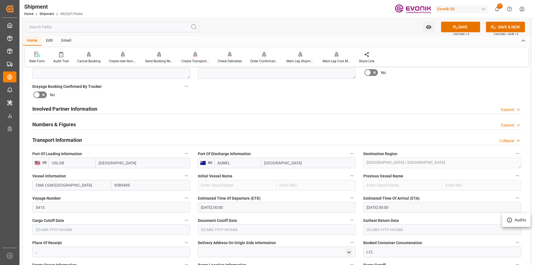
click at [121, 230] on div at bounding box center [267, 132] width 535 height 265
click at [49, 230] on input "text" at bounding box center [111, 230] width 158 height 11
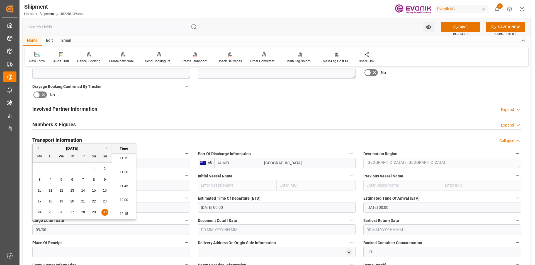
type input "30.09.2001 00:00"
click at [63, 230] on input "30.09.2001 00:00" at bounding box center [111, 230] width 158 height 11
click at [204, 231] on input "text" at bounding box center [277, 230] width 158 height 11
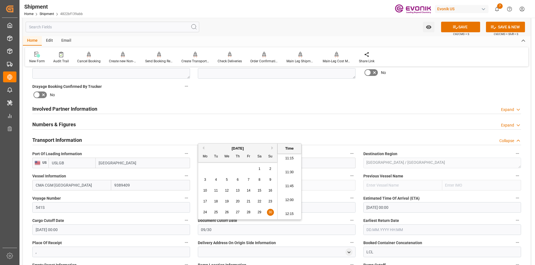
type input "30.09.2001 00:00"
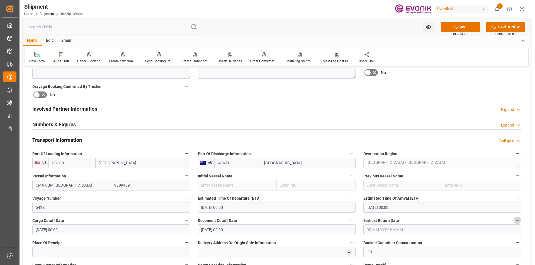
click at [368, 229] on input "text" at bounding box center [442, 230] width 158 height 11
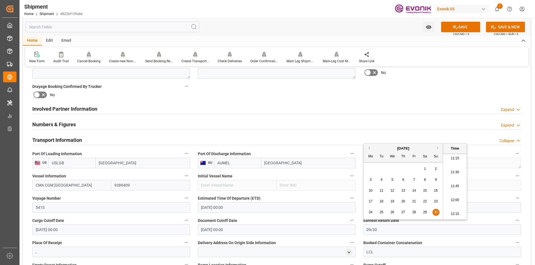
type input "09/30"
type input "30.09.2001 00:00"
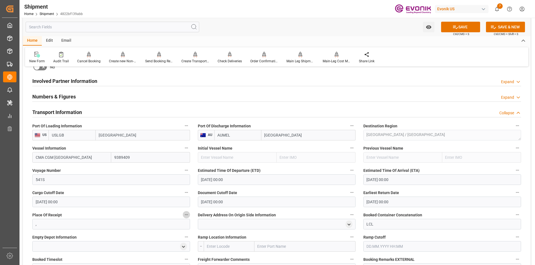
scroll to position [334, 0]
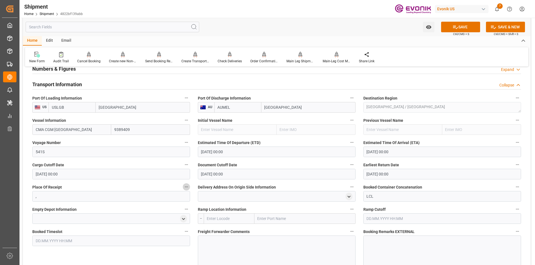
click at [231, 219] on input "text" at bounding box center [229, 219] width 51 height 11
click at [228, 232] on span "USCHI - Chicago" at bounding box center [226, 234] width 38 height 10
type input "USCHI"
type input "[GEOGRAPHIC_DATA]"
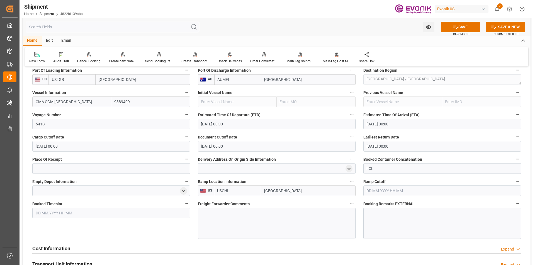
type input "USCHI"
click at [304, 216] on div at bounding box center [277, 223] width 158 height 31
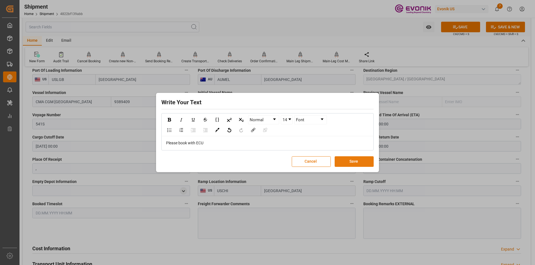
click at [353, 163] on button "Save" at bounding box center [354, 162] width 39 height 11
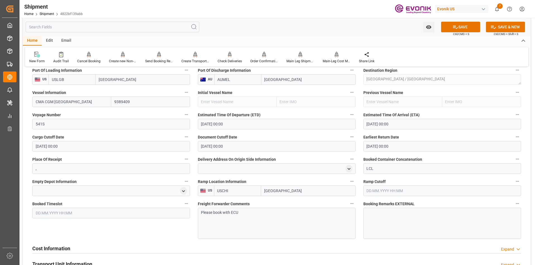
click at [207, 124] on input "20.10.2025 00:00" at bounding box center [277, 124] width 158 height 11
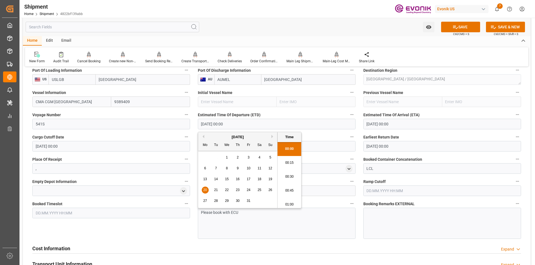
click at [272, 190] on span "26" at bounding box center [270, 190] width 4 height 4
type input "[DATE] 00:00"
click at [318, 133] on label "Document Cutoff Date" at bounding box center [277, 137] width 158 height 8
click at [348, 133] on button "Document Cutoff Date" at bounding box center [351, 136] width 7 height 7
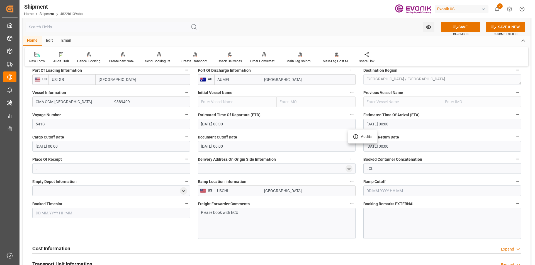
click at [388, 125] on div at bounding box center [267, 132] width 535 height 265
click at [398, 124] on input "20.11.2025 00:00" at bounding box center [442, 124] width 158 height 11
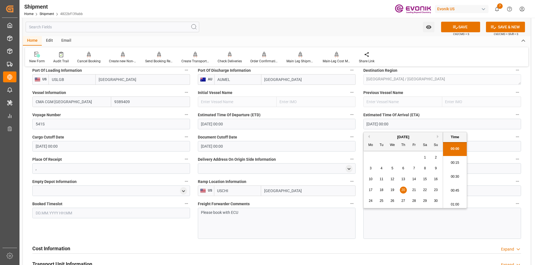
click at [434, 191] on span "23" at bounding box center [436, 190] width 4 height 4
type input "[DATE] 00:00"
click at [335, 136] on label "Document Cutoff Date" at bounding box center [277, 137] width 158 height 8
click at [348, 136] on button "Document Cutoff Date" at bounding box center [351, 136] width 7 height 7
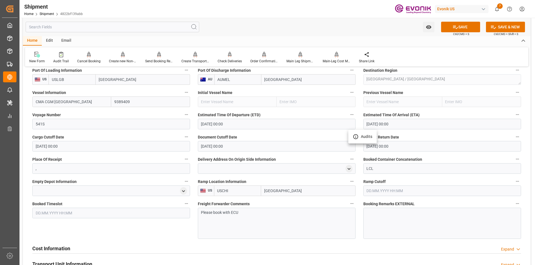
click at [463, 27] on div at bounding box center [267, 132] width 535 height 265
click at [466, 25] on button "SAVE" at bounding box center [460, 27] width 39 height 11
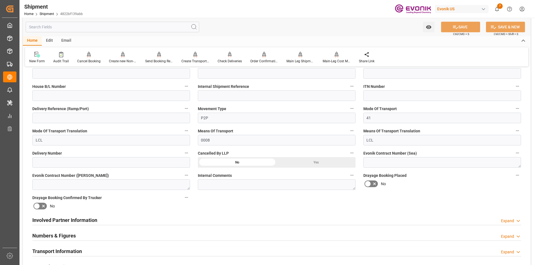
scroll to position [251, 0]
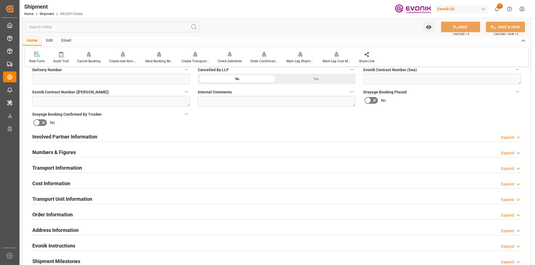
click at [72, 138] on h2 "Involved Partner Information" at bounding box center [64, 137] width 65 height 8
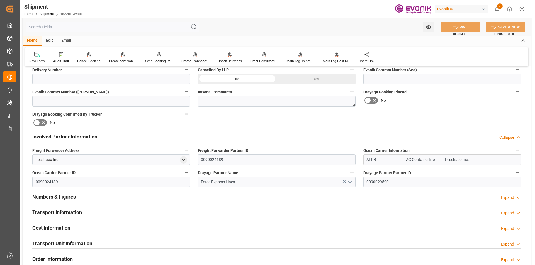
click at [72, 138] on h2 "Involved Partner Information" at bounding box center [64, 137] width 65 height 8
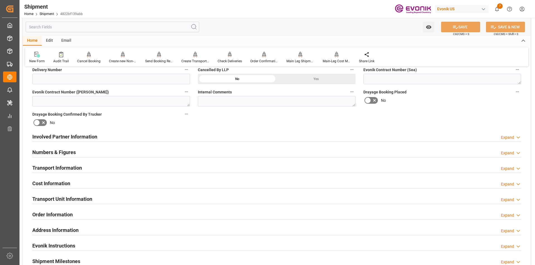
click at [61, 166] on h2 "Transport Information" at bounding box center [57, 168] width 50 height 8
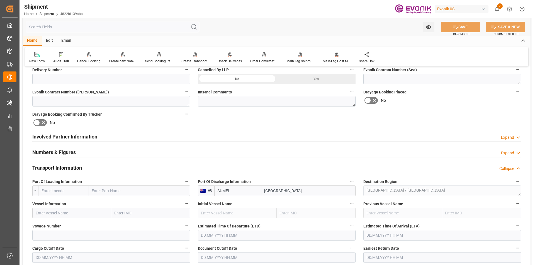
click at [65, 191] on input "text" at bounding box center [63, 191] width 51 height 11
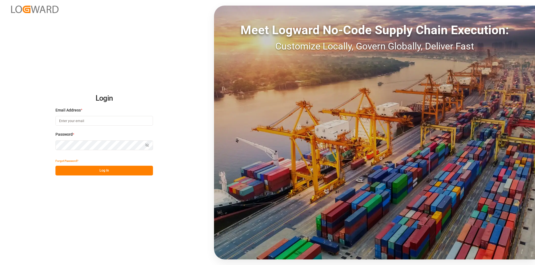
type input "[EMAIL_ADDRESS][DOMAIN_NAME]"
click at [110, 169] on button "Log In" at bounding box center [103, 171] width 97 height 10
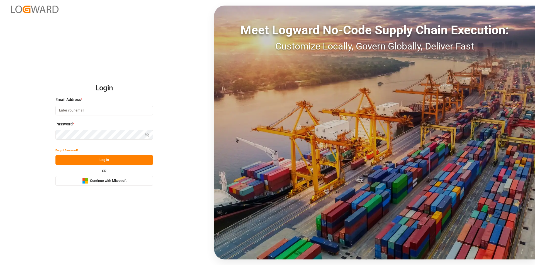
type input "[EMAIL_ADDRESS][DOMAIN_NAME]"
click at [101, 158] on button "Log In" at bounding box center [103, 160] width 97 height 10
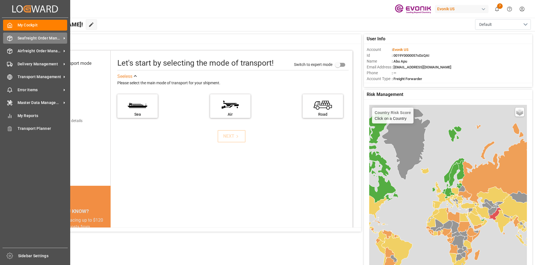
click at [30, 38] on span "Seafreight Order Management" at bounding box center [40, 38] width 44 height 6
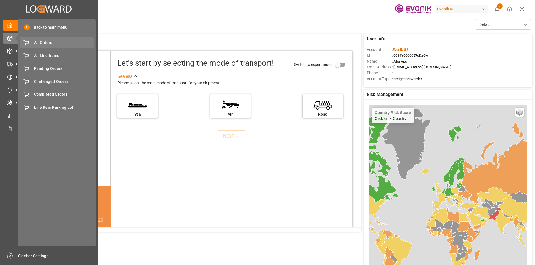
click at [40, 43] on span "All Orders" at bounding box center [64, 43] width 60 height 6
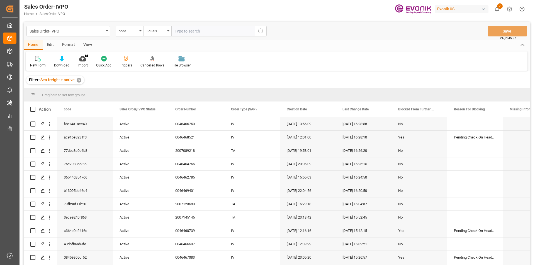
click at [138, 33] on div "code" at bounding box center [130, 31] width 28 height 11
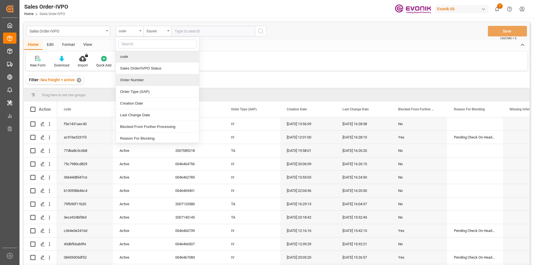
click at [129, 81] on div "Order Number" at bounding box center [157, 80] width 83 height 12
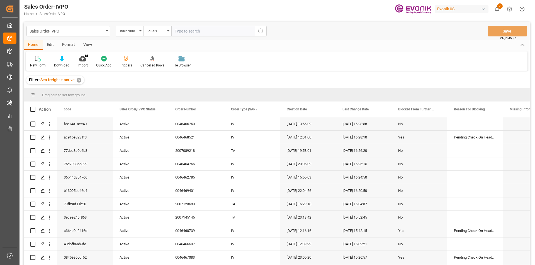
click at [192, 30] on input "text" at bounding box center [213, 31] width 84 height 11
paste input "2007145145"
type input "2007145145"
click at [259, 33] on icon "search button" at bounding box center [260, 31] width 7 height 7
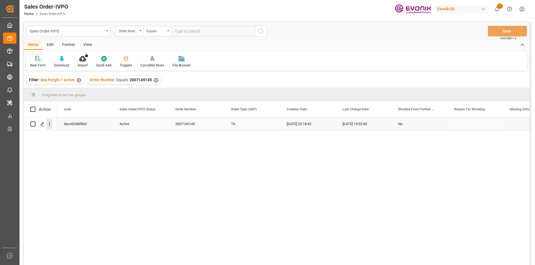
click at [50, 125] on icon "open menu" at bounding box center [50, 124] width 6 height 6
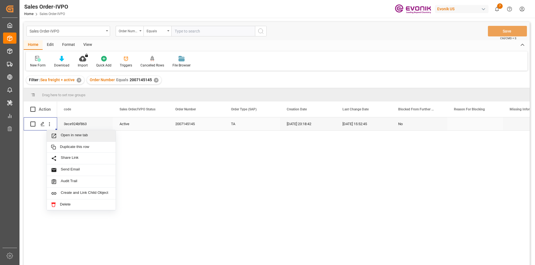
click at [66, 137] on span "Open in new tab" at bounding box center [86, 136] width 51 height 6
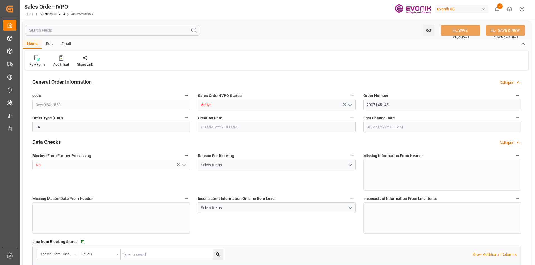
type input "AUMEL"
type input "0"
type input "1"
type input "1910.4"
type input "[DATE] 23:18"
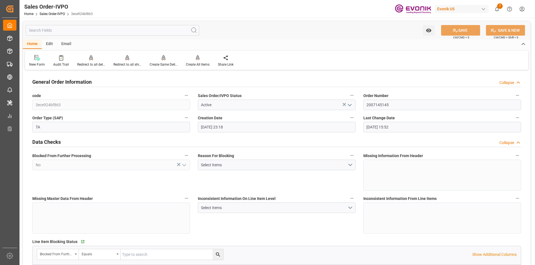
type input "[DATE] 15:52"
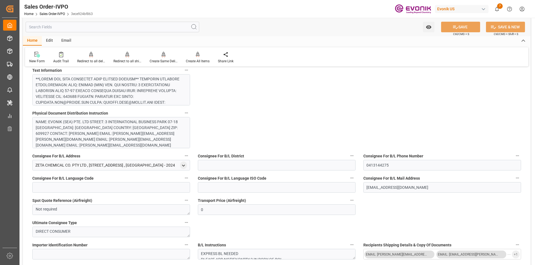
scroll to position [306, 0]
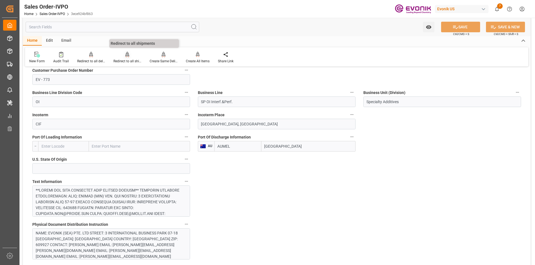
click at [126, 57] on icon at bounding box center [127, 55] width 4 height 6
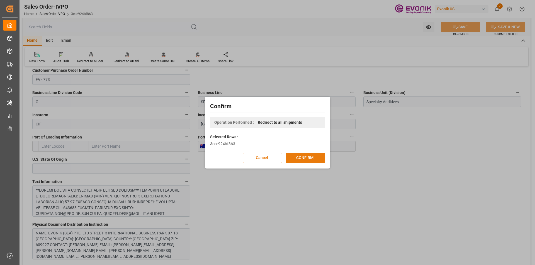
click at [307, 159] on button "CONFIRM" at bounding box center [305, 158] width 39 height 11
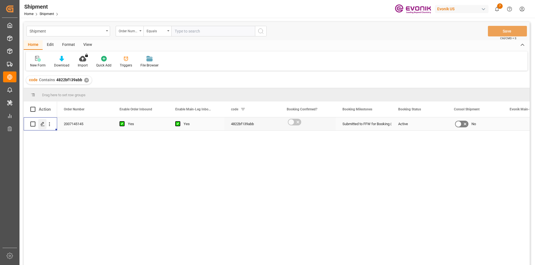
click at [43, 125] on icon "Press SPACE to select this row." at bounding box center [42, 124] width 4 height 4
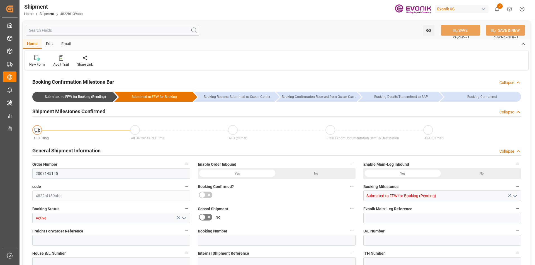
type input "AC Containerline"
type input "Leschaco Inc."
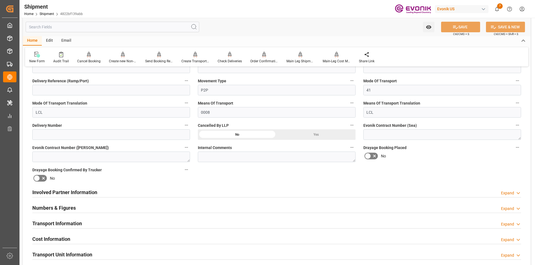
scroll to position [251, 0]
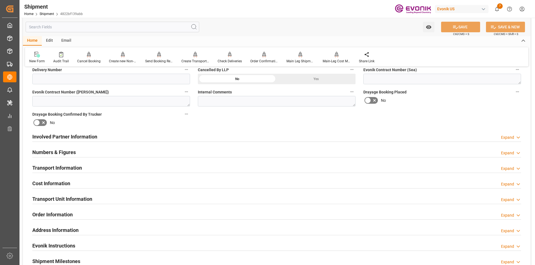
click at [82, 139] on h2 "Involved Partner Information" at bounding box center [64, 137] width 65 height 8
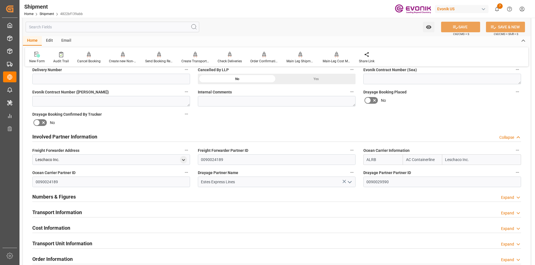
click at [82, 136] on h2 "Involved Partner Information" at bounding box center [64, 137] width 65 height 8
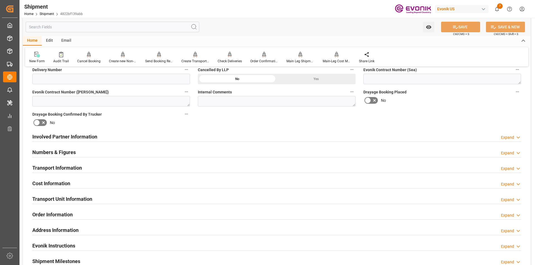
click at [62, 168] on h2 "Transport Information" at bounding box center [57, 168] width 50 height 8
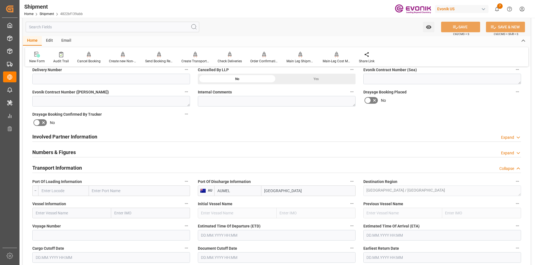
scroll to position [306, 0]
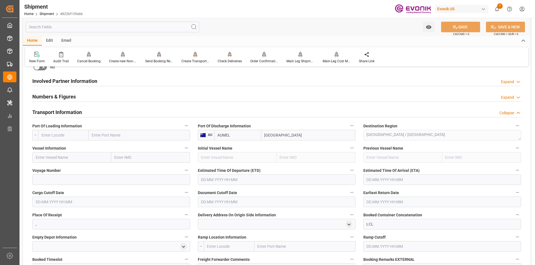
click at [56, 135] on input "text" at bounding box center [63, 135] width 51 height 11
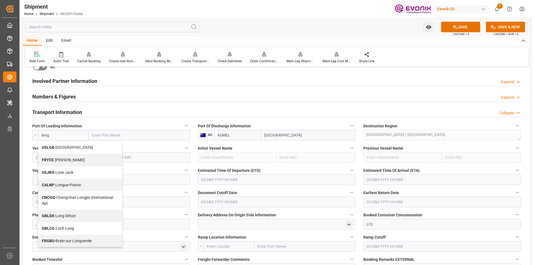
click at [56, 148] on span "USLGB - [GEOGRAPHIC_DATA]" at bounding box center [67, 147] width 51 height 4
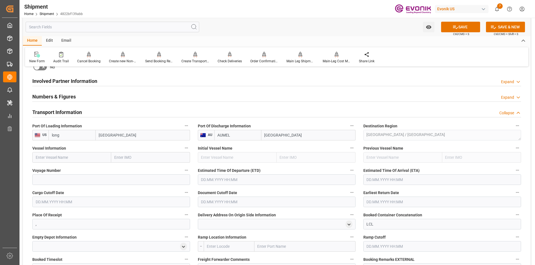
type input "USLGB"
type input "[GEOGRAPHIC_DATA]"
type input "USLGB"
click at [57, 158] on input "text" at bounding box center [71, 157] width 79 height 11
paste input "CMA CGM [GEOGRAPHIC_DATA] / 541S"
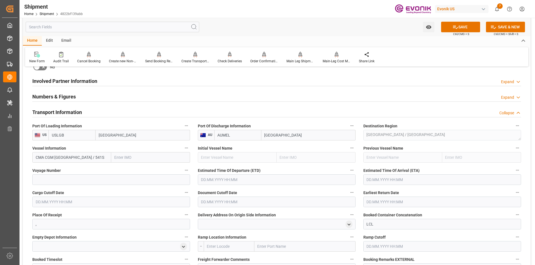
type input "CMA CGM [GEOGRAPHIC_DATA] / 541S"
click at [79, 178] on input at bounding box center [111, 180] width 158 height 11
paste input "CMA CGM [GEOGRAPHIC_DATA] / 541S"
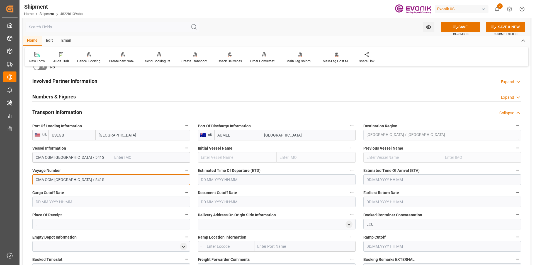
type input "CMA CGM [GEOGRAPHIC_DATA] / 541S"
click at [101, 158] on input "CMA CGM [GEOGRAPHIC_DATA] / 541S" at bounding box center [71, 157] width 79 height 11
type input "CMA CGM [GEOGRAPHIC_DATA]"
click at [89, 169] on span "CMA CGM [GEOGRAPHIC_DATA] - 9389409" at bounding box center [63, 173] width 55 height 10
type input "9389409"
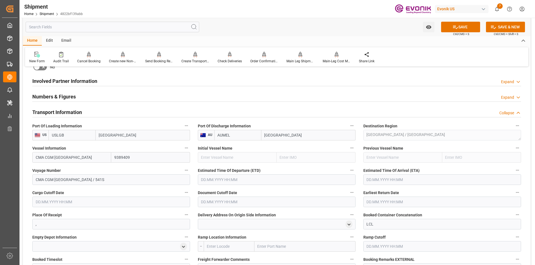
type input "CMA CGM [GEOGRAPHIC_DATA]"
click at [88, 179] on input "CMA CGM [GEOGRAPHIC_DATA] / 541S" at bounding box center [111, 180] width 158 height 11
type input "541S"
click at [218, 180] on input "text" at bounding box center [277, 180] width 158 height 11
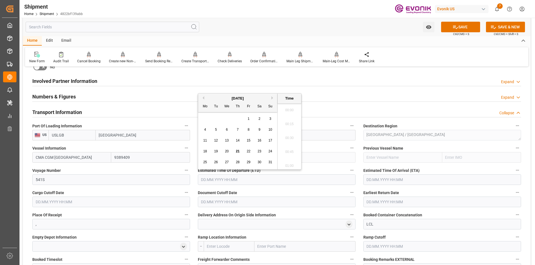
scroll to position [670, 0]
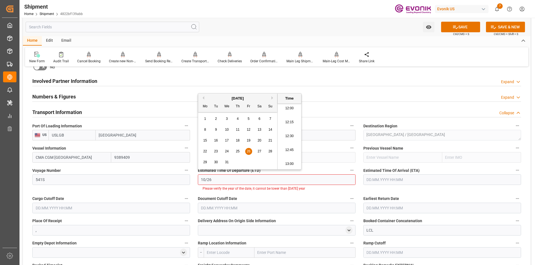
type input "26.10.2001 00:00"
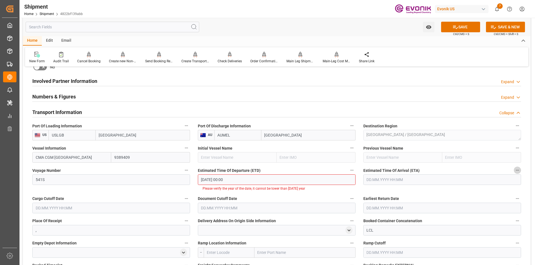
click at [236, 180] on input "26.10.2001 00:00" at bounding box center [277, 180] width 158 height 11
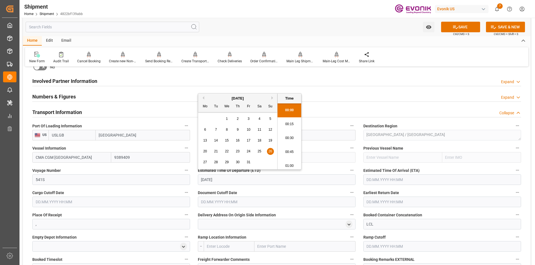
type input "[DATE] 00:00"
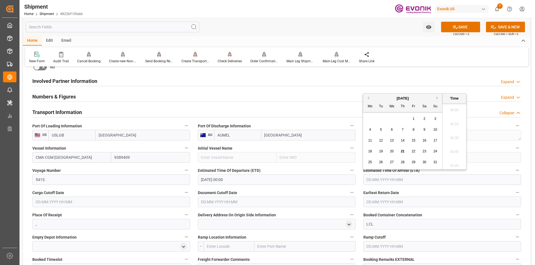
click at [368, 180] on input "text" at bounding box center [442, 180] width 158 height 11
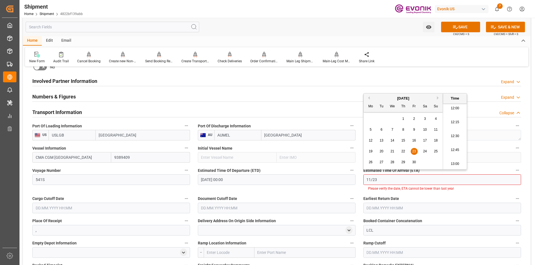
type input "23.11.2001 00:00"
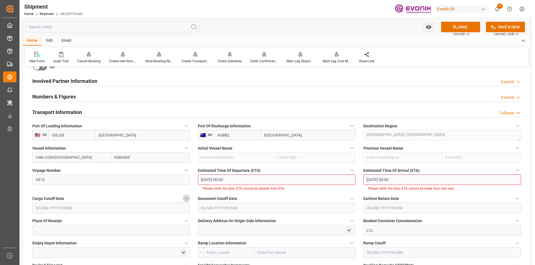
click at [399, 181] on input "23.11.2001 00:00" at bounding box center [442, 180] width 158 height 11
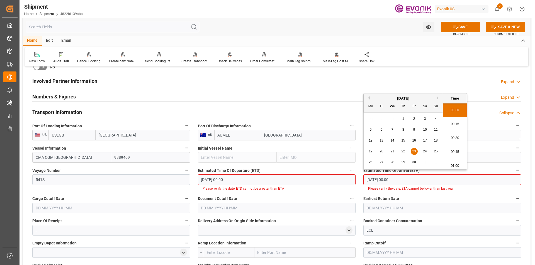
drag, startPoint x: 399, startPoint y: 181, endPoint x: 361, endPoint y: 181, distance: 37.9
click at [361, 181] on div "Estimated Time Of Arrival (ETA) 23.11.2001 00:00 Please verify the date, ETA ca…" at bounding box center [441, 179] width 165 height 28
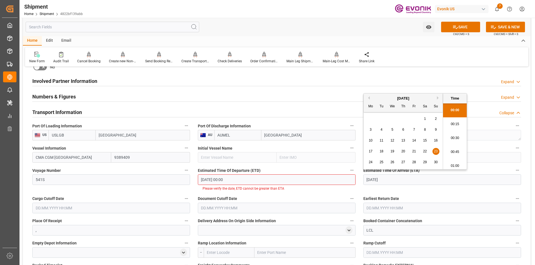
click at [436, 152] on span "23" at bounding box center [436, 152] width 4 height 4
type input "[DATE] 00:00"
click at [233, 190] on li "Please verify the date, ETD cannot be greater than ETA" at bounding box center [276, 188] width 148 height 5
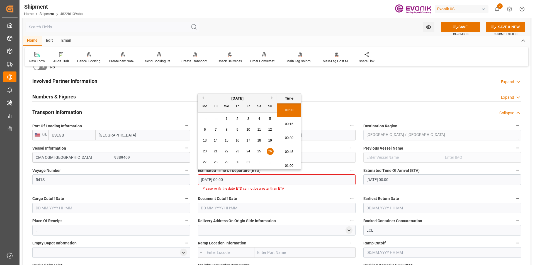
click at [232, 181] on input "[DATE] 00:00" at bounding box center [277, 180] width 158 height 11
click at [270, 151] on span "26" at bounding box center [270, 152] width 4 height 4
click at [269, 153] on span "26" at bounding box center [270, 152] width 4 height 4
click at [270, 190] on div "Booking Confirmation Milestone Bar Collapse Submitted to FFW for Booking (Pendi…" at bounding box center [276, 144] width 507 height 759
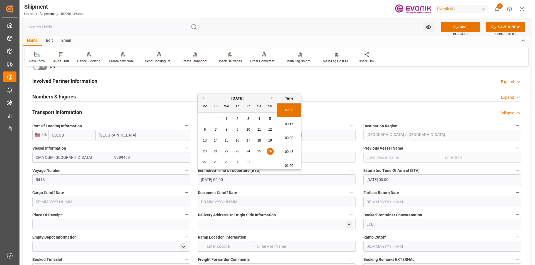
click at [250, 179] on input "[DATE] 00:00" at bounding box center [277, 180] width 158 height 11
click at [264, 190] on label "Document Cutoff Date" at bounding box center [277, 193] width 158 height 8
click at [348, 190] on button "Document Cutoff Date" at bounding box center [351, 192] width 7 height 7
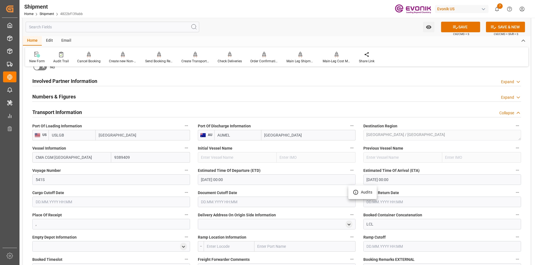
click at [97, 201] on div at bounding box center [267, 132] width 535 height 265
click at [80, 199] on input "text" at bounding box center [111, 202] width 158 height 11
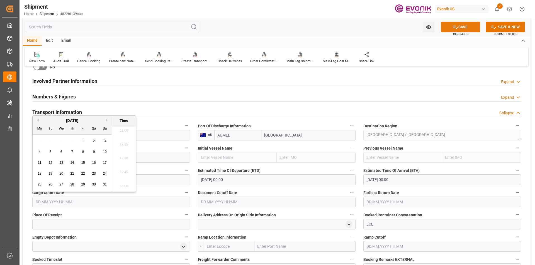
click at [462, 28] on button "SAVE" at bounding box center [460, 27] width 39 height 11
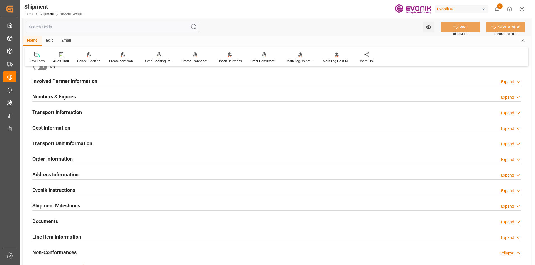
click at [62, 111] on h2 "Transport Information" at bounding box center [57, 113] width 50 height 8
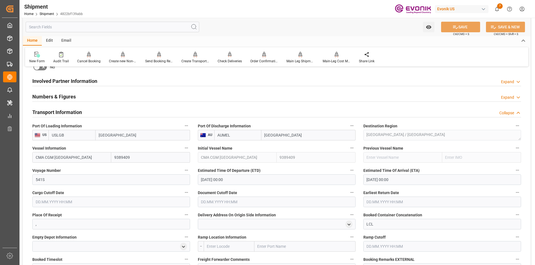
scroll to position [334, 0]
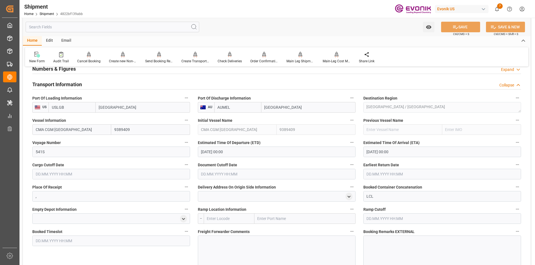
click at [104, 175] on input "text" at bounding box center [111, 174] width 158 height 11
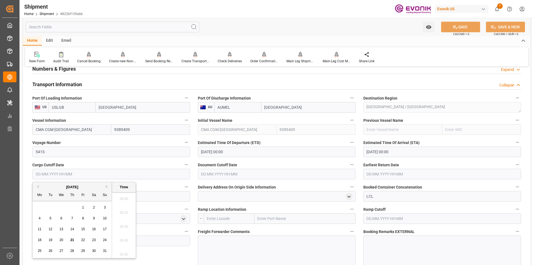
scroll to position [670, 0]
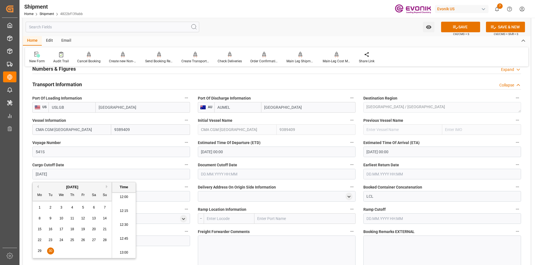
type input "[DATE] 00:00"
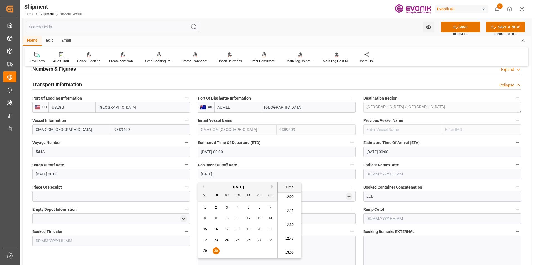
type input "[DATE] 00:00"
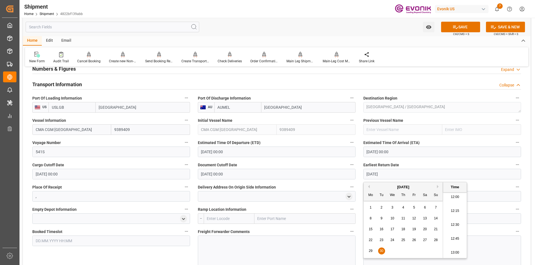
type input "[DATE] 00:00"
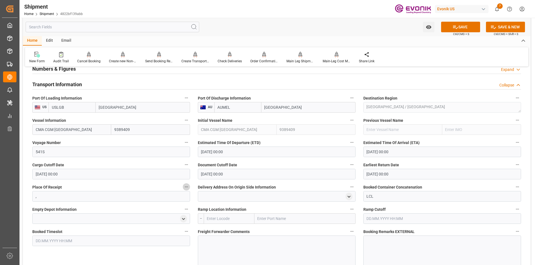
click at [225, 217] on input "text" at bounding box center [229, 219] width 51 height 11
click at [226, 231] on span "USCHI - Chicago" at bounding box center [232, 231] width 50 height 4
type input "USCHI"
type input "[GEOGRAPHIC_DATA]"
type input "USCHI"
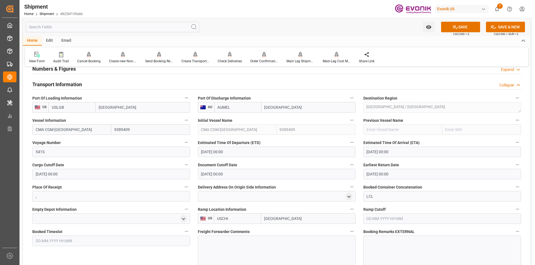
click at [263, 240] on div at bounding box center [277, 251] width 158 height 31
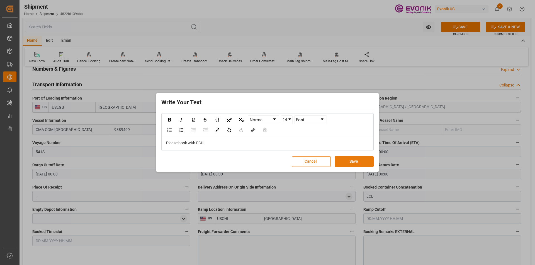
click at [361, 162] on button "Save" at bounding box center [354, 162] width 39 height 11
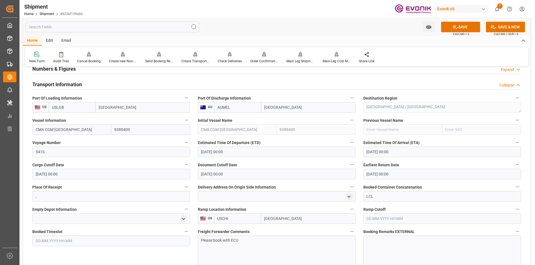
scroll to position [446, 0]
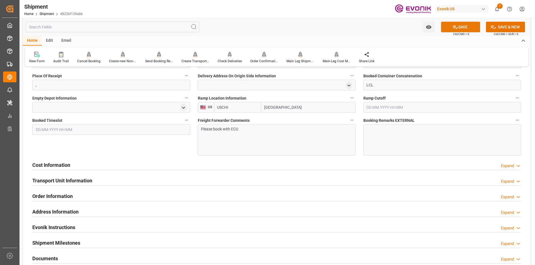
click at [460, 29] on button "SAVE" at bounding box center [460, 27] width 39 height 11
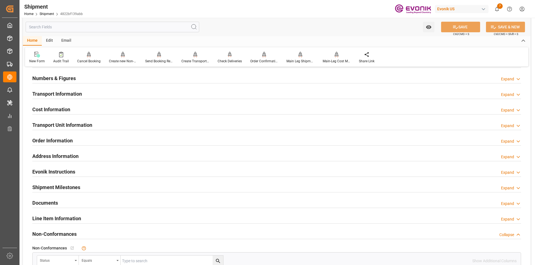
scroll to position [269, 0]
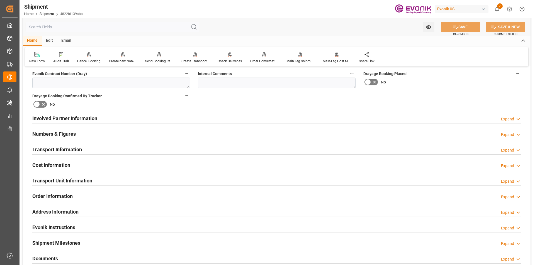
click at [55, 164] on h2 "Cost Information" at bounding box center [51, 166] width 38 height 8
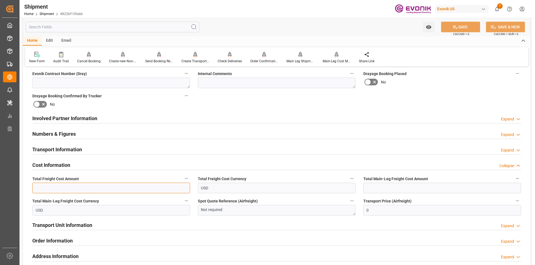
click at [123, 188] on input "text" at bounding box center [111, 188] width 158 height 11
type input "764"
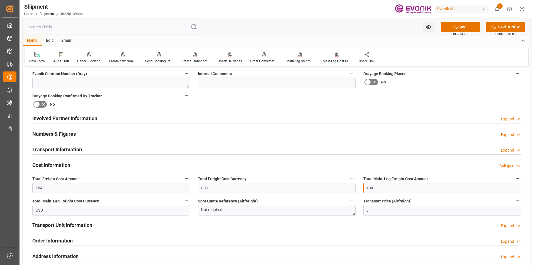
type input "404"
click at [81, 225] on h2 "Transport Unit Information" at bounding box center [62, 226] width 60 height 8
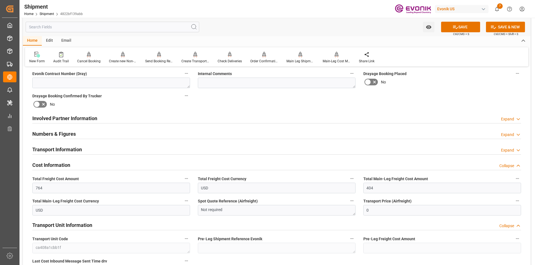
scroll to position [380, 0]
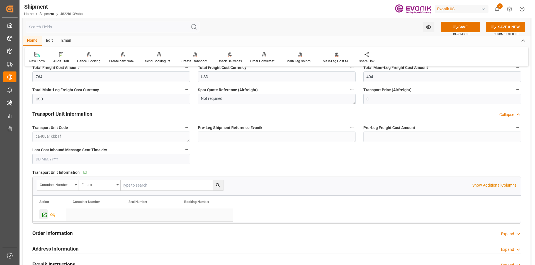
click at [46, 216] on icon "Press SPACE to select this row." at bounding box center [44, 215] width 6 height 6
click at [463, 28] on button "SAVE" at bounding box center [460, 27] width 39 height 11
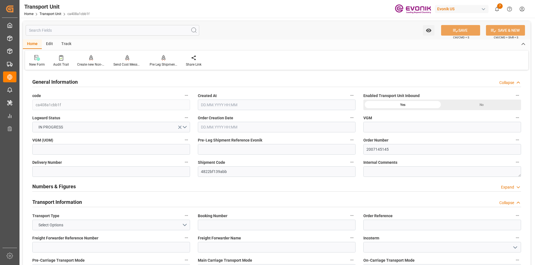
type input "AC Containerline"
type input "Leschaco Inc."
type input "USLGB"
type input "AUMEL"
type input "1910.4"
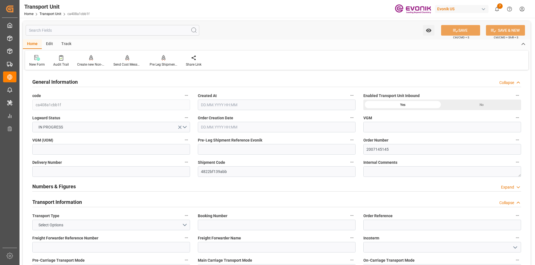
type input "[DATE] 15:52"
type input "[DATE]"
type input "[DATE] 00:00"
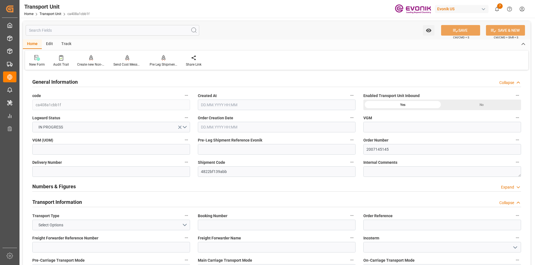
type input "[DATE] 00:00"
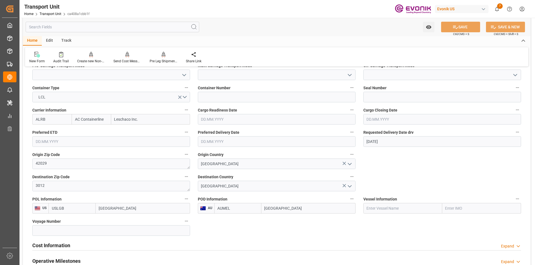
scroll to position [251, 0]
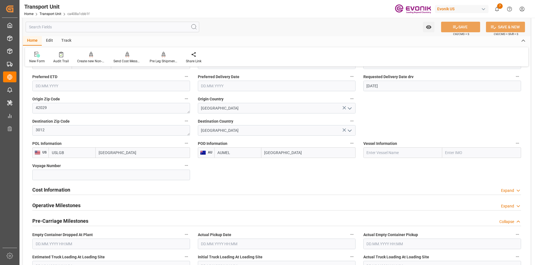
click at [59, 190] on h2 "Cost Information" at bounding box center [51, 190] width 38 height 8
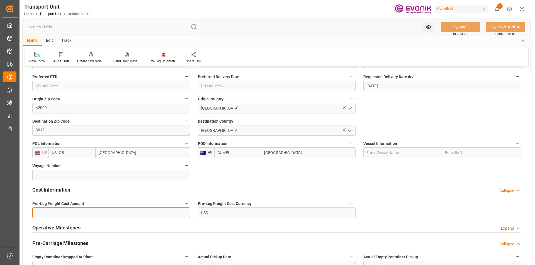
click at [94, 214] on input "text" at bounding box center [111, 213] width 158 height 11
type input "360"
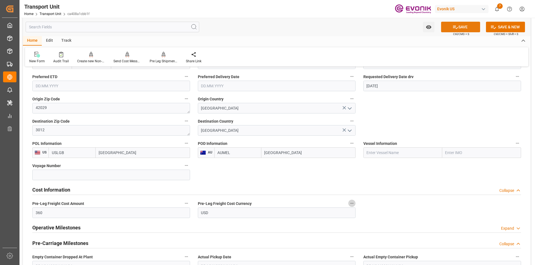
click at [462, 28] on button "SAVE" at bounding box center [460, 27] width 39 height 11
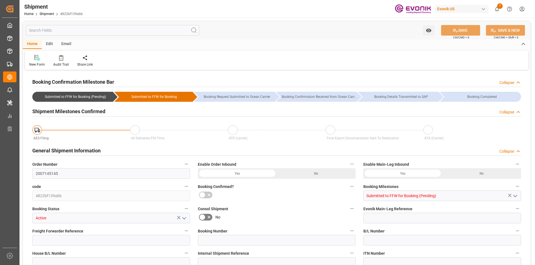
type input "764"
type input "404"
type input "0"
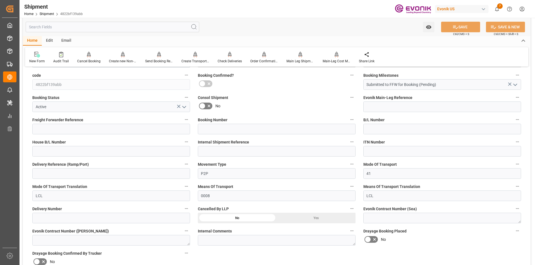
scroll to position [223, 0]
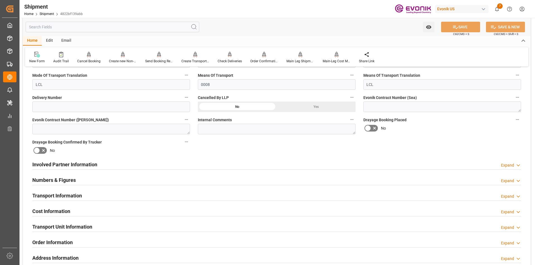
click at [58, 211] on h2 "Cost Information" at bounding box center [51, 212] width 38 height 8
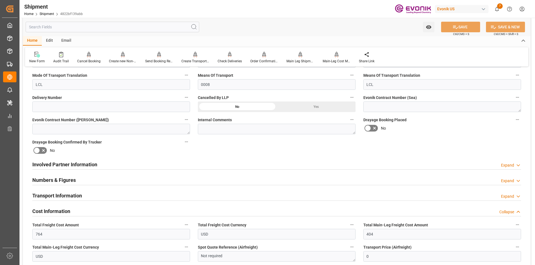
scroll to position [279, 0]
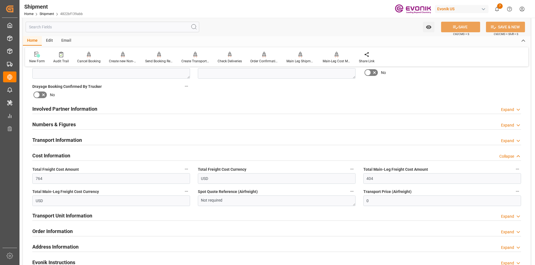
click at [68, 215] on h2 "Transport Unit Information" at bounding box center [62, 216] width 60 height 8
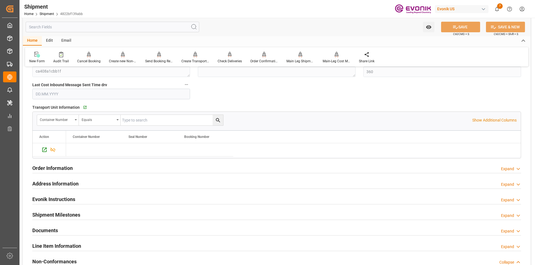
scroll to position [362, 0]
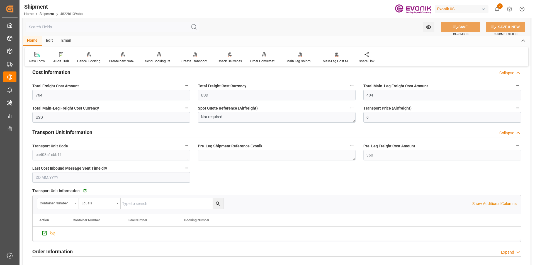
click at [507, 133] on div "Collapse" at bounding box center [506, 133] width 15 height 6
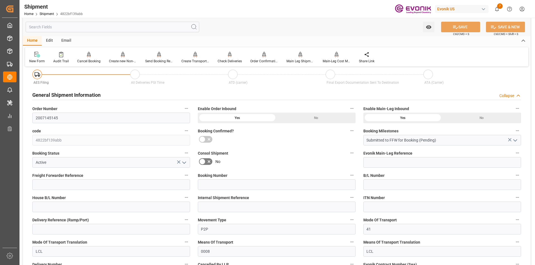
scroll to position [167, 0]
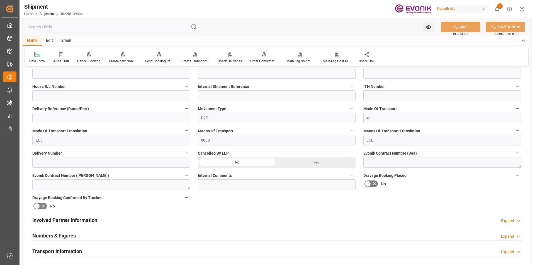
click at [76, 218] on h2 "Involved Partner Information" at bounding box center [64, 221] width 65 height 8
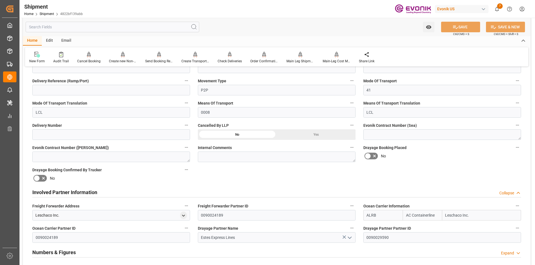
scroll to position [251, 0]
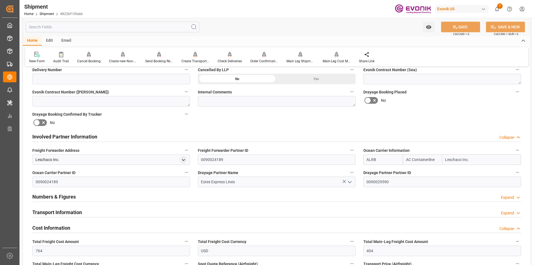
click at [86, 207] on div "Transport Information Expand" at bounding box center [276, 212] width 489 height 11
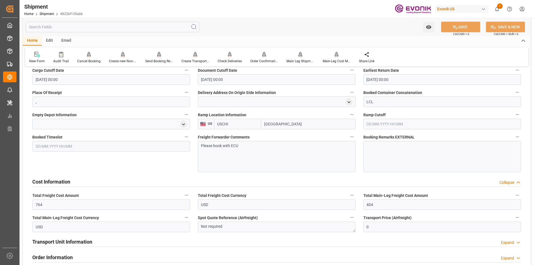
scroll to position [529, 0]
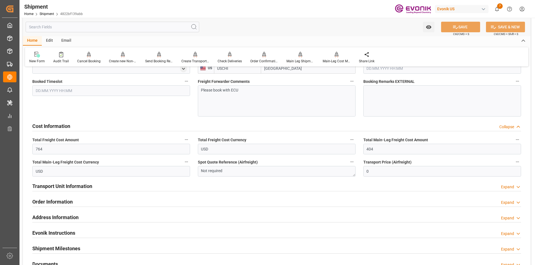
click at [80, 189] on h2 "Transport Unit Information" at bounding box center [62, 187] width 60 height 8
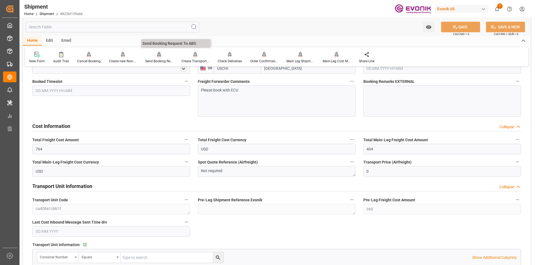
click at [161, 59] on div "Send Booking Request To ABS" at bounding box center [159, 61] width 28 height 5
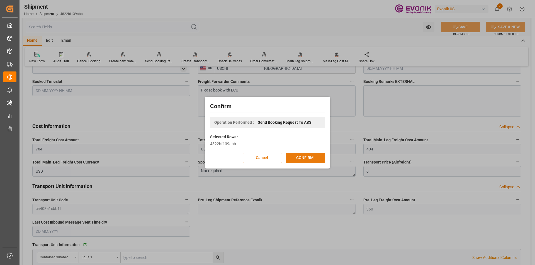
click at [305, 155] on button "CONFIRM" at bounding box center [305, 158] width 39 height 11
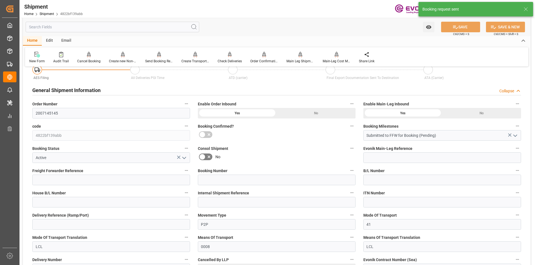
scroll to position [494, 0]
